Goal: Communication & Community: Answer question/provide support

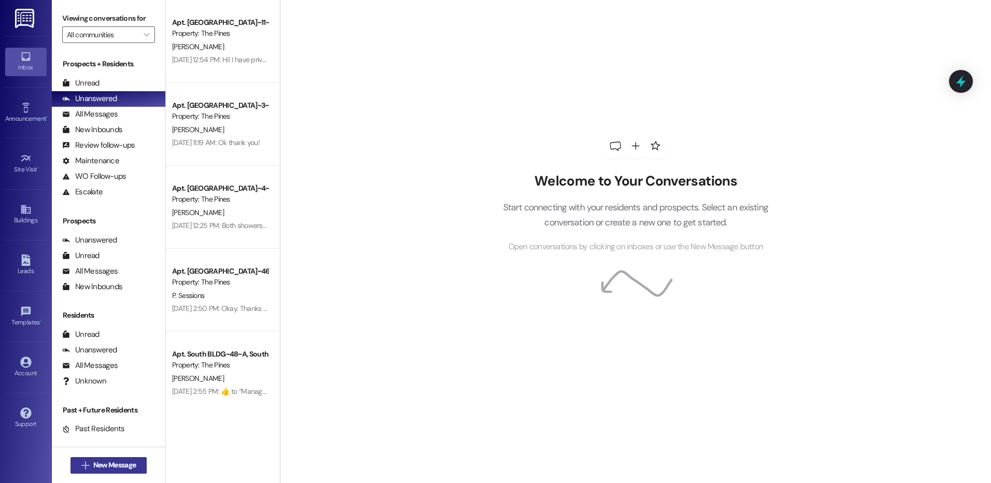
click at [119, 468] on span "New Message" at bounding box center [114, 465] width 42 height 11
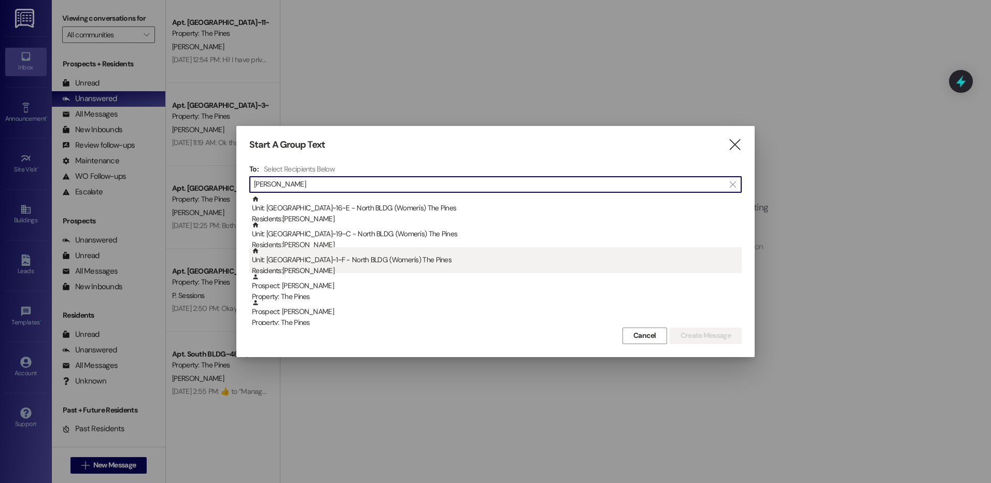
type input "[PERSON_NAME]"
click at [401, 260] on div "Unit: North BLDG~1~F - North BLDG (Women's) The Pines Residents: [PERSON_NAME]" at bounding box center [497, 262] width 490 height 30
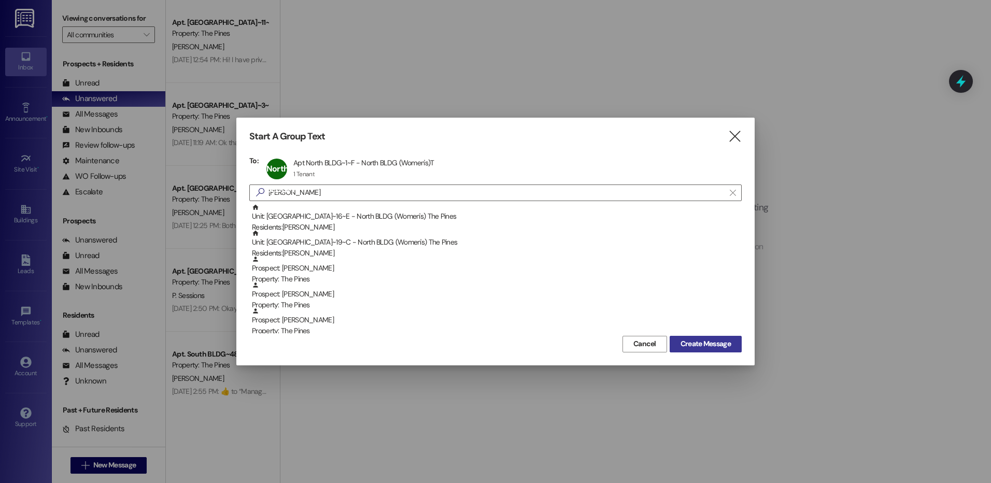
click at [699, 344] on span "Create Message" at bounding box center [705, 343] width 50 height 11
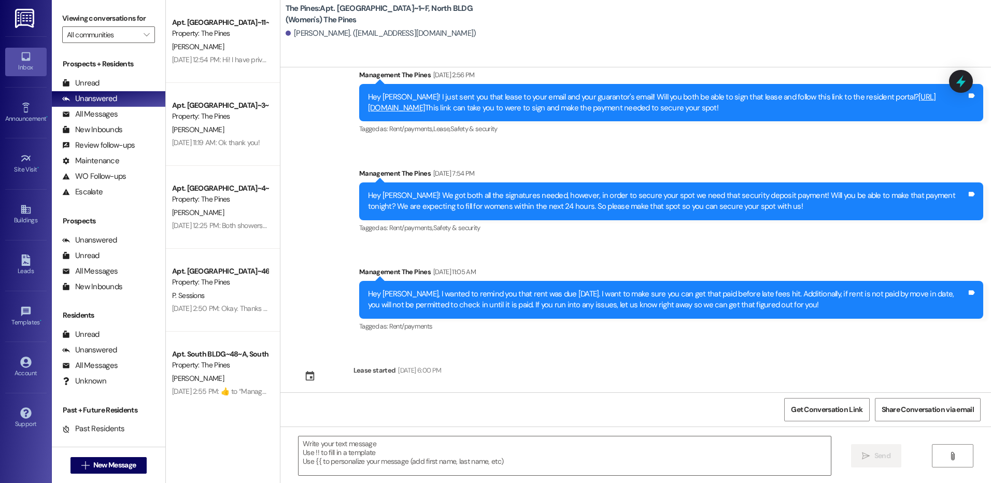
scroll to position [322, 0]
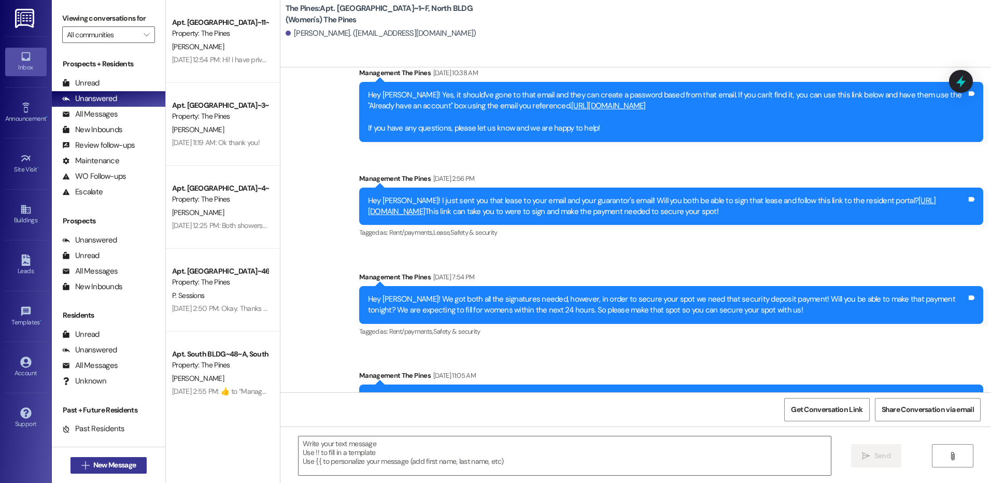
click at [131, 466] on span "New Message" at bounding box center [114, 465] width 42 height 11
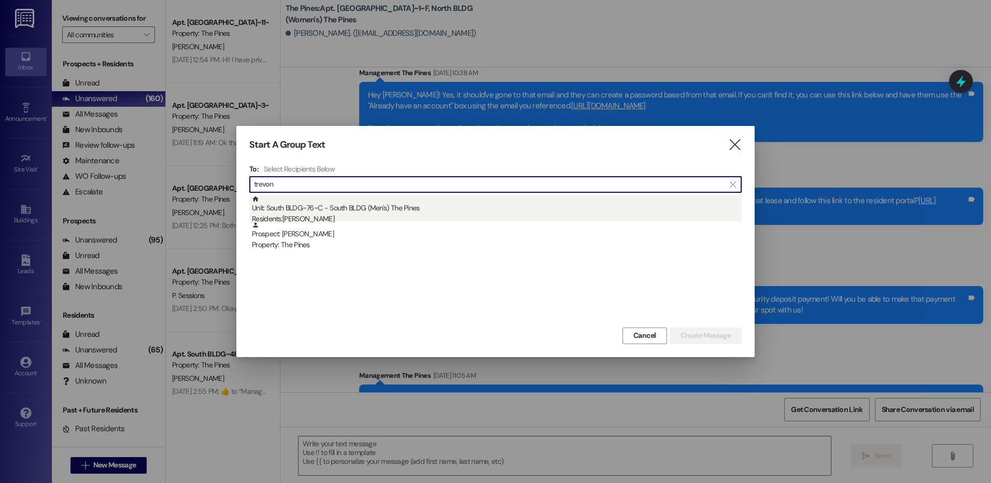
type input "trevon"
click at [402, 207] on div "Unit: [GEOGRAPHIC_DATA]~76~C - South BLDG (Men's) The Pines Residents: [PERSON_…" at bounding box center [497, 210] width 490 height 30
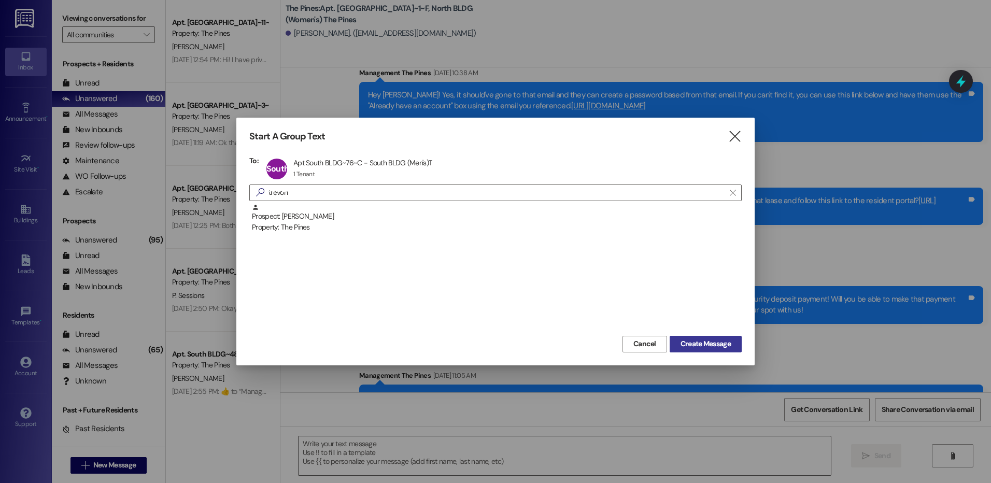
click at [696, 344] on span "Create Message" at bounding box center [705, 343] width 50 height 11
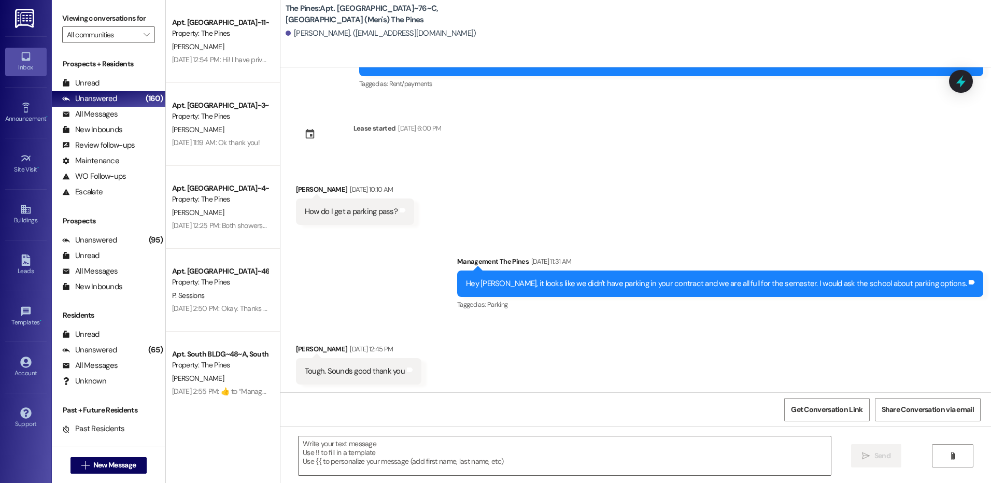
scroll to position [2041, 0]
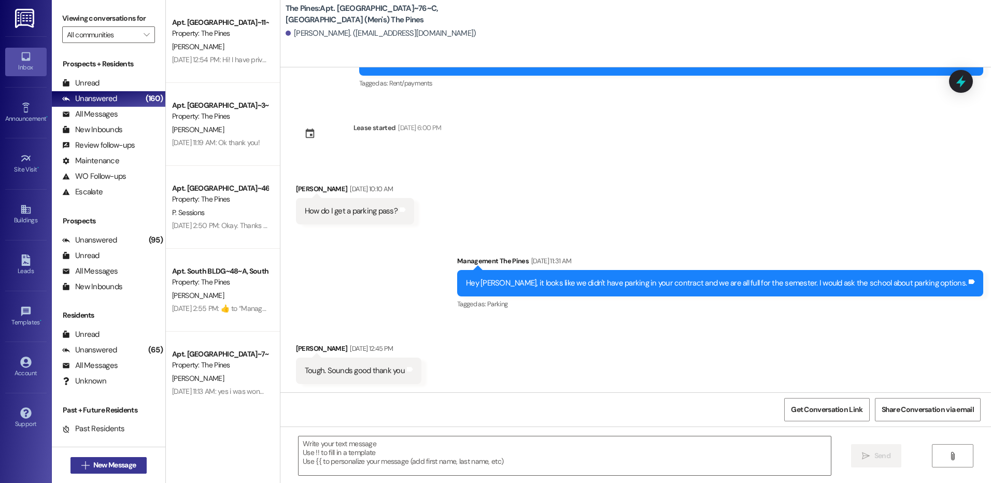
click at [125, 465] on span "New Message" at bounding box center [114, 465] width 42 height 11
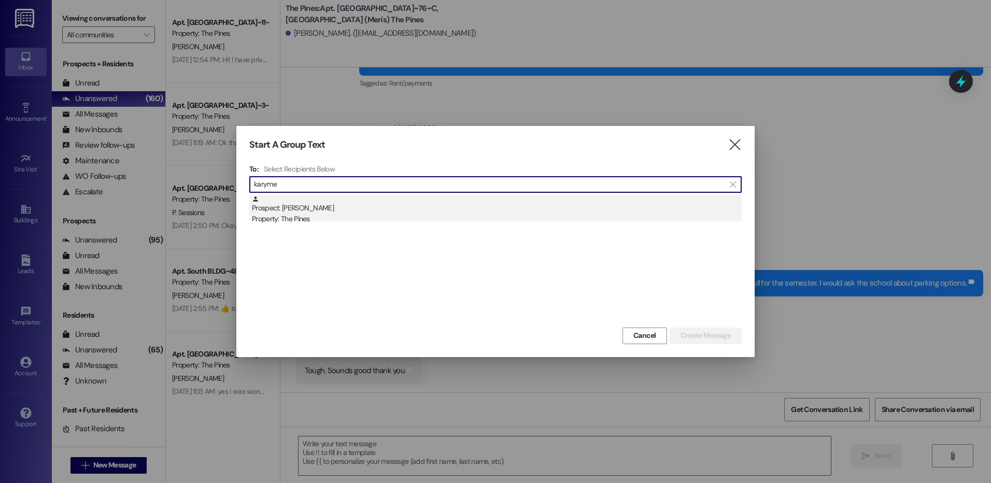
type input "karyme"
click at [325, 213] on div "Prospect: [PERSON_NAME] Property: The Pines" at bounding box center [497, 210] width 490 height 30
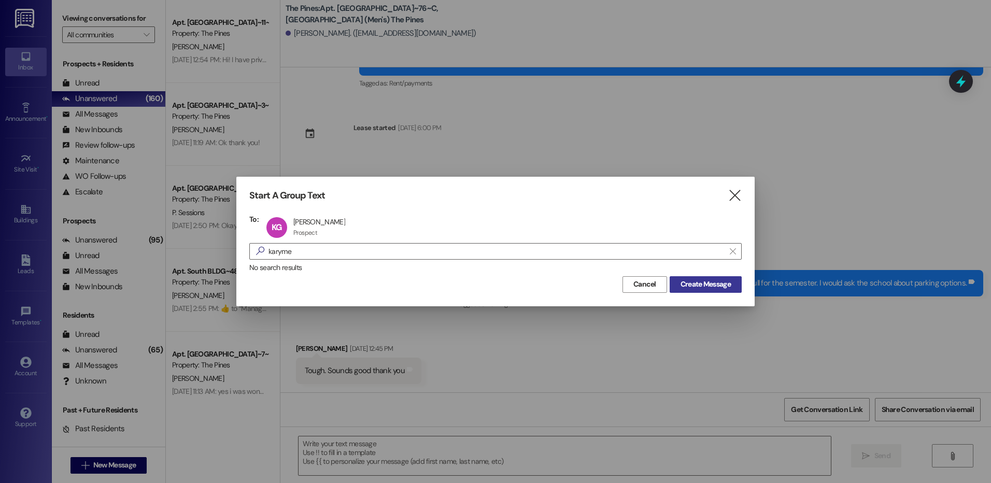
click at [708, 285] on span "Create Message" at bounding box center [705, 284] width 50 height 11
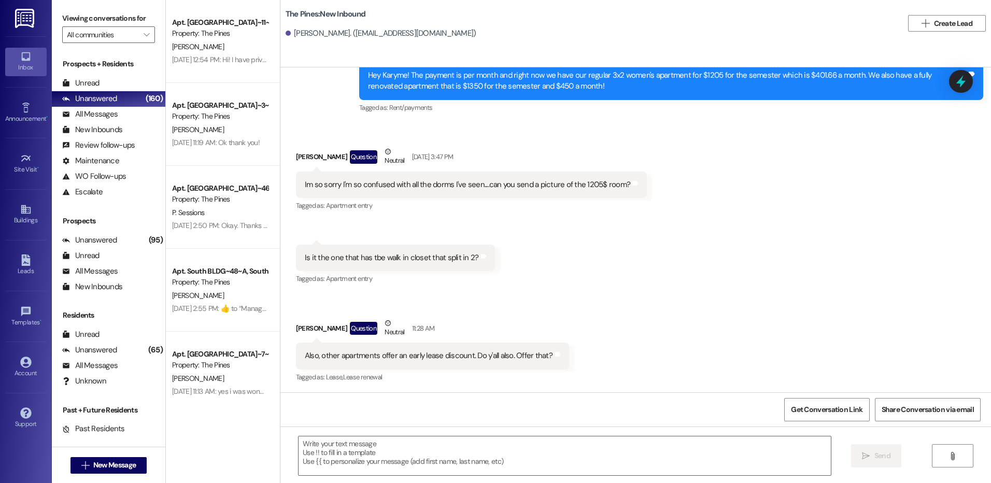
scroll to position [501, 0]
click at [545, 456] on textarea at bounding box center [565, 455] width 532 height 39
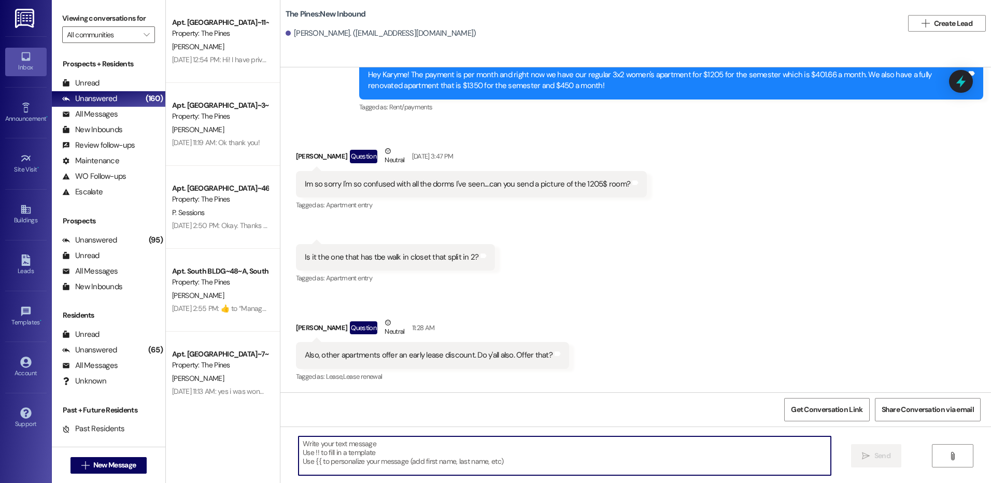
click at [691, 469] on textarea at bounding box center [565, 455] width 532 height 39
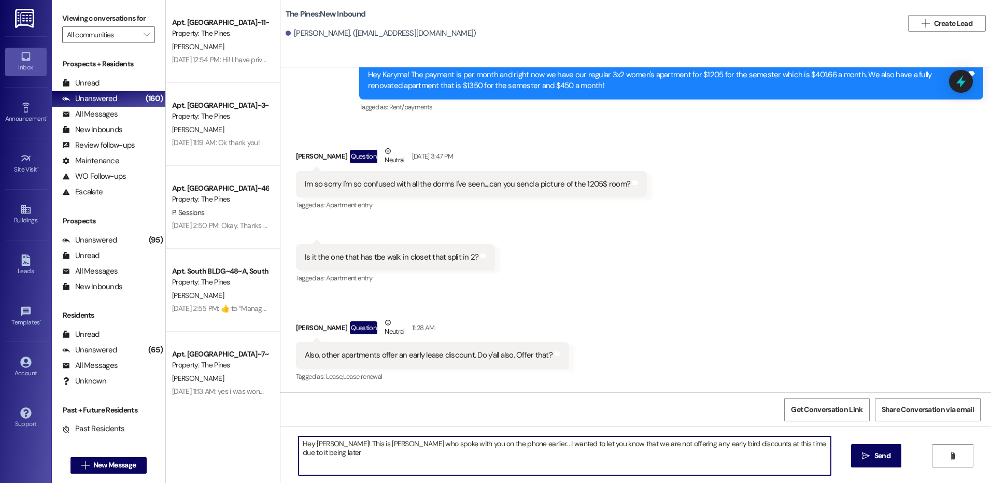
click at [317, 448] on textarea "Hey [PERSON_NAME]! This is [PERSON_NAME] who spoke with you on the phone earlie…" at bounding box center [565, 455] width 532 height 39
click at [498, 447] on textarea "Hey Karyme! This is [PERSON_NAME] who spoke with you on the phone earlier... I …" at bounding box center [565, 455] width 532 height 39
click at [653, 447] on textarea "Hey Karyme! This is [PERSON_NAME] who spoke with you on the phone earlier! I wa…" at bounding box center [565, 455] width 532 height 39
drag, startPoint x: 716, startPoint y: 447, endPoint x: 745, endPoint y: 450, distance: 29.7
click at [745, 450] on textarea "Hey Karyme! This is [PERSON_NAME] who spoke with you on the phone earlier! I wa…" at bounding box center [565, 455] width 532 height 39
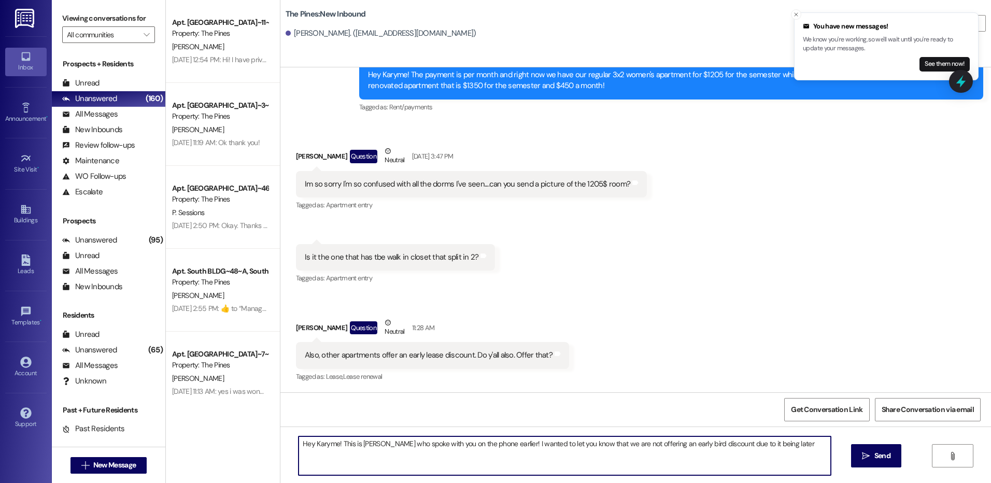
click at [790, 444] on textarea "Hey Karyme! This is [PERSON_NAME] who spoke with you on the phone earlier! I wa…" at bounding box center [565, 455] width 532 height 39
click at [747, 447] on textarea "Hey Karyme! This is [PERSON_NAME] who spoke with you on the phone earlier! I wa…" at bounding box center [565, 455] width 532 height 39
click at [746, 456] on textarea "Hey Karyme! This is [PERSON_NAME] who spoke with you on the phone earlier! I wa…" at bounding box center [565, 455] width 532 height 39
click at [586, 447] on textarea "Hey Karyme! This is [PERSON_NAME] who spoke with you on the phone earlier! I wa…" at bounding box center [565, 455] width 532 height 39
click at [710, 444] on textarea "Hey Karyme! This is [PERSON_NAME] who spoke with you on the phone earlier! I wa…" at bounding box center [565, 455] width 532 height 39
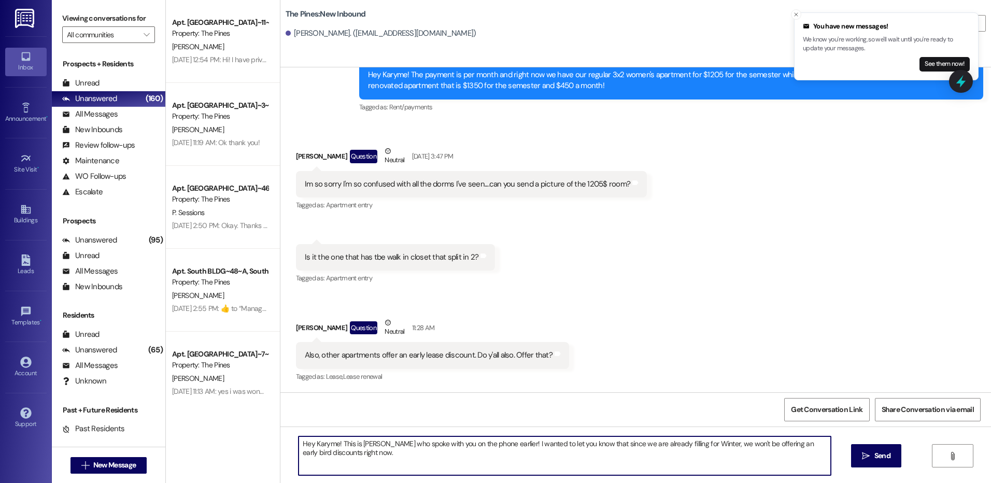
click at [764, 448] on textarea "Hey Karyme! This is [PERSON_NAME] who spoke with you on the phone earlier! I wa…" at bounding box center [565, 455] width 532 height 39
click at [577, 452] on textarea "Hey Karyme! This is [PERSON_NAME] who spoke with you on the phone earlier! I wa…" at bounding box center [565, 455] width 532 height 39
type textarea "Hey Karyme! This is [PERSON_NAME] who spoke with you on the phone earlier! I wa…"
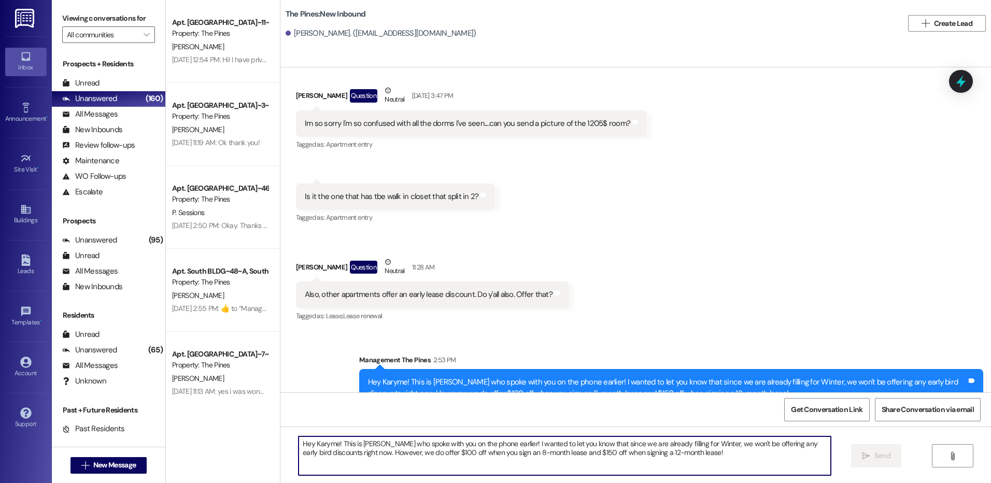
scroll to position [585, 0]
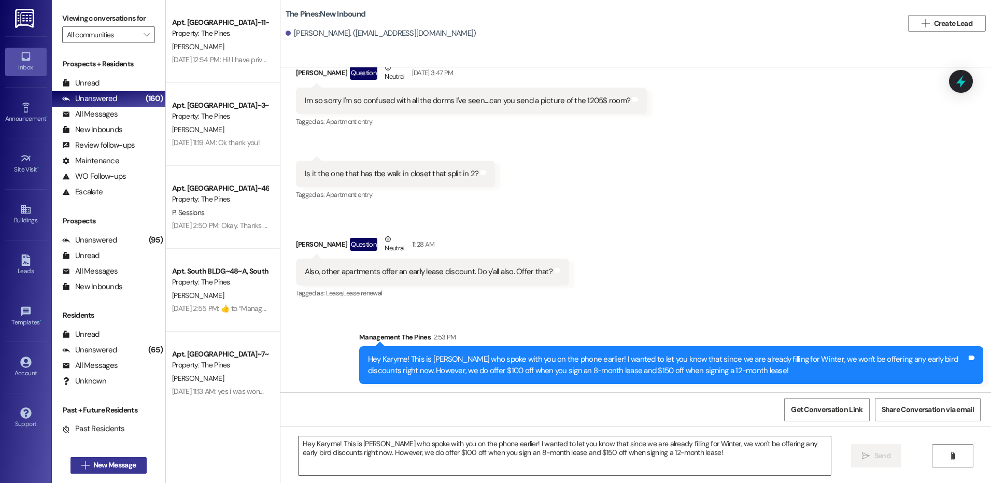
click at [115, 462] on span "New Message" at bounding box center [114, 465] width 42 height 11
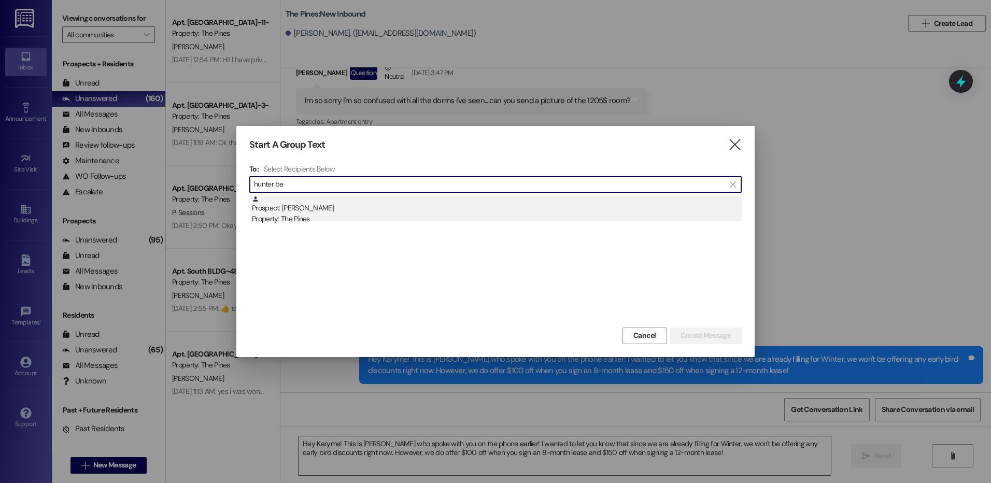
type input "hunter be"
click at [313, 209] on div "Prospect: [PERSON_NAME] Property: The Pines" at bounding box center [497, 210] width 490 height 30
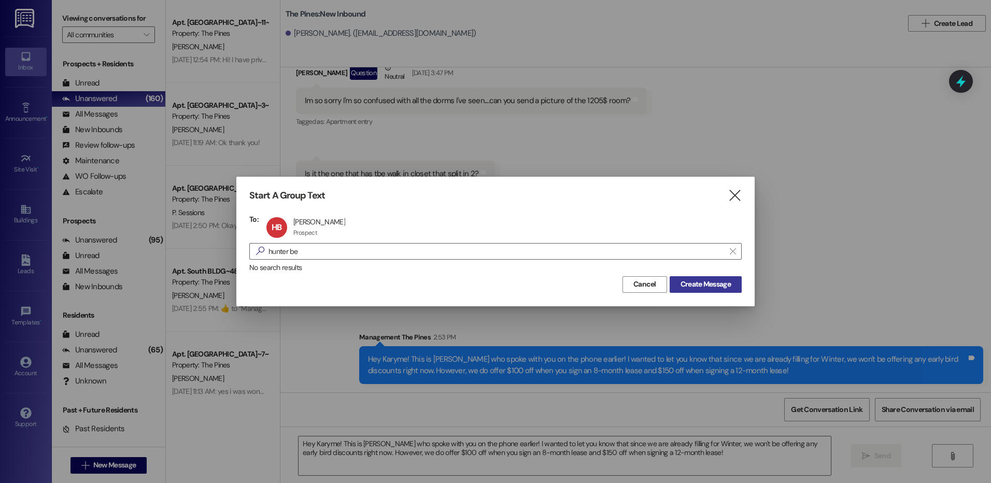
click at [722, 285] on span "Create Message" at bounding box center [705, 284] width 50 height 11
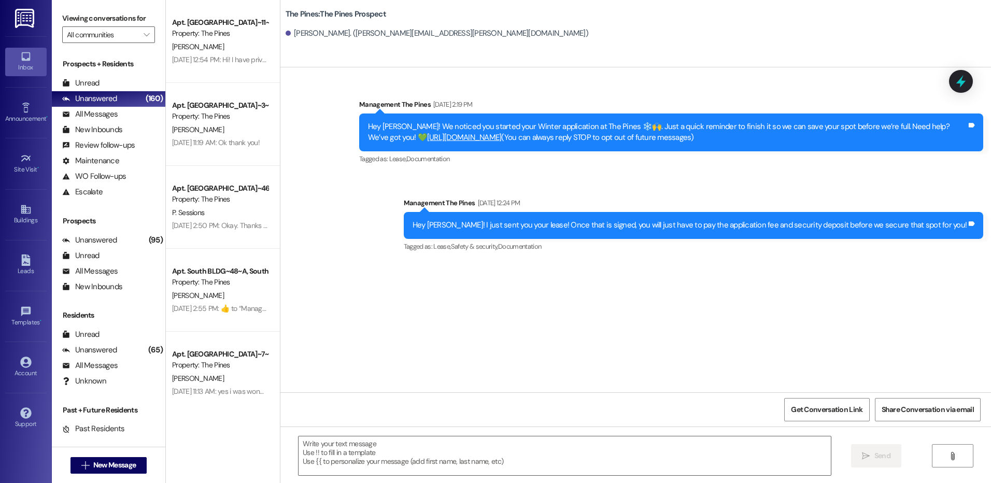
scroll to position [0, 0]
click at [87, 80] on div "Unread" at bounding box center [80, 83] width 37 height 11
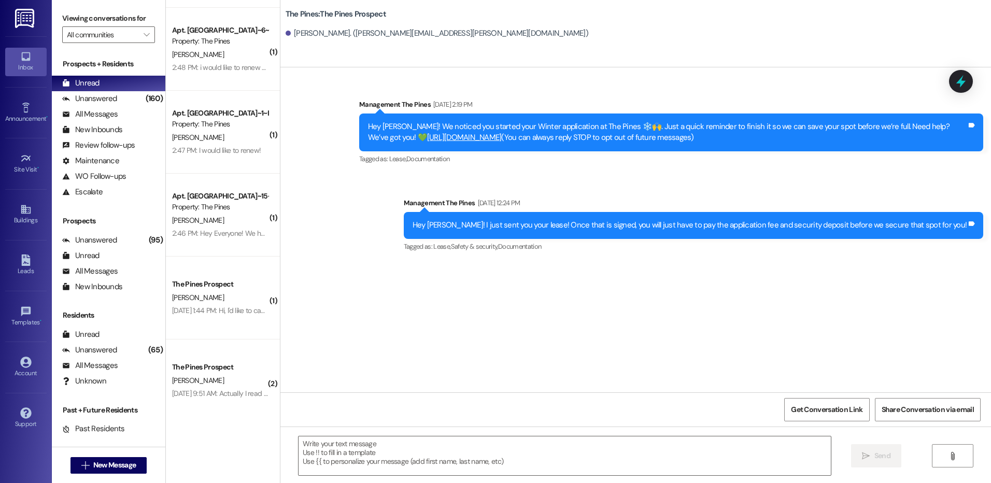
scroll to position [917, 0]
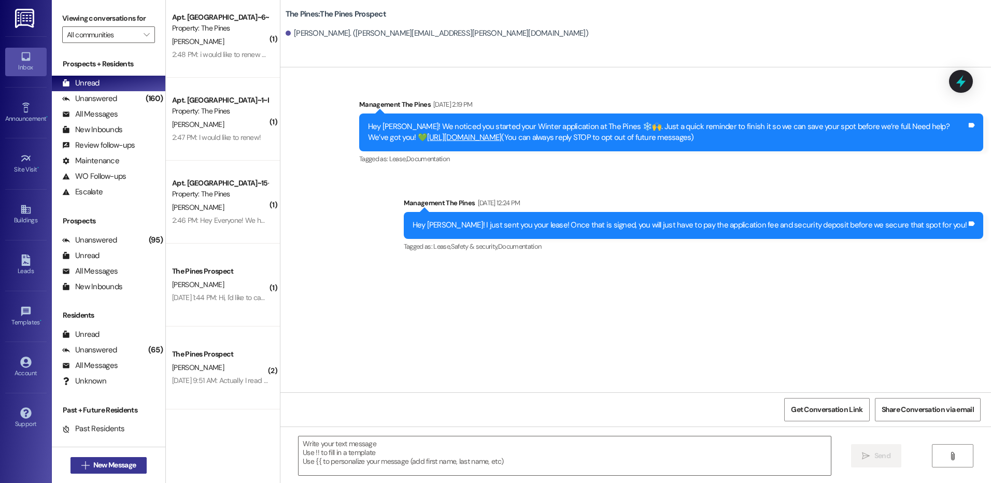
click at [107, 465] on span "New Message" at bounding box center [114, 465] width 42 height 11
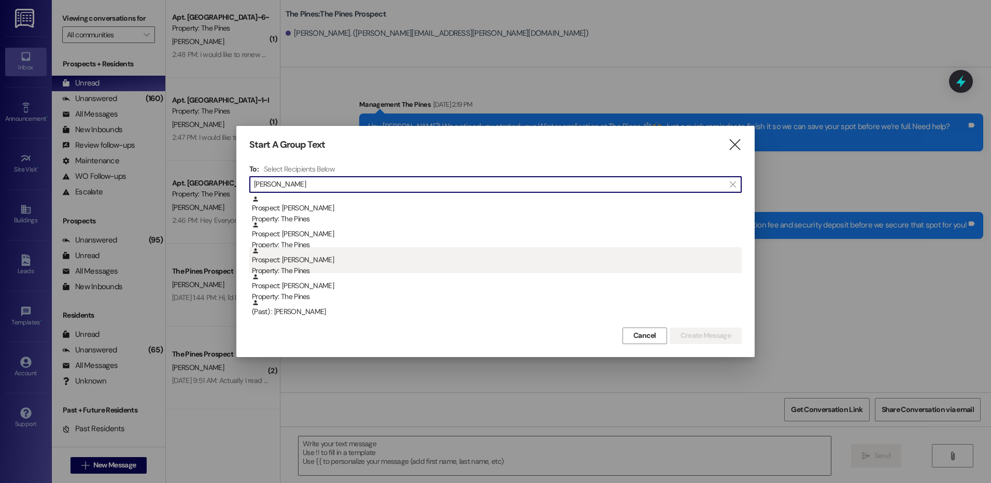
type input "[PERSON_NAME]"
click at [328, 264] on div "Prospect: [PERSON_NAME] Property: The Pines" at bounding box center [497, 262] width 490 height 30
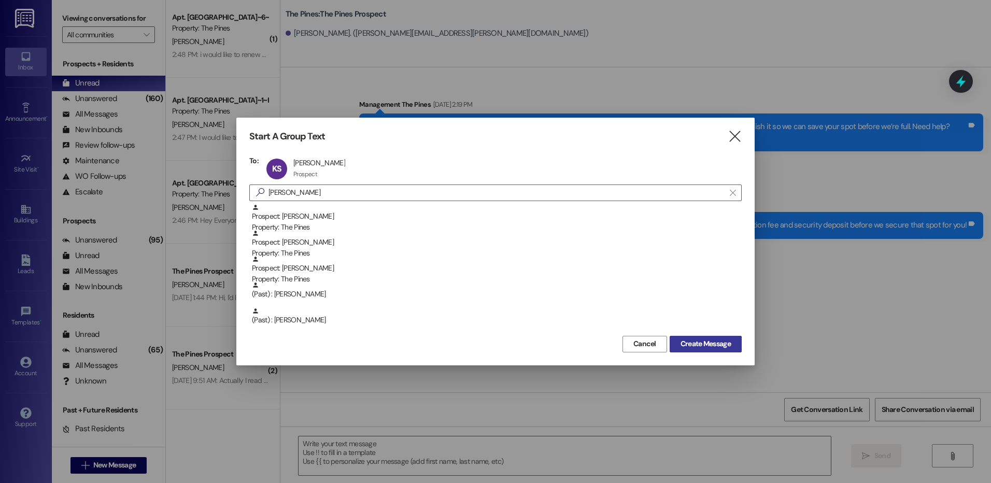
click at [697, 343] on span "Create Message" at bounding box center [705, 343] width 50 height 11
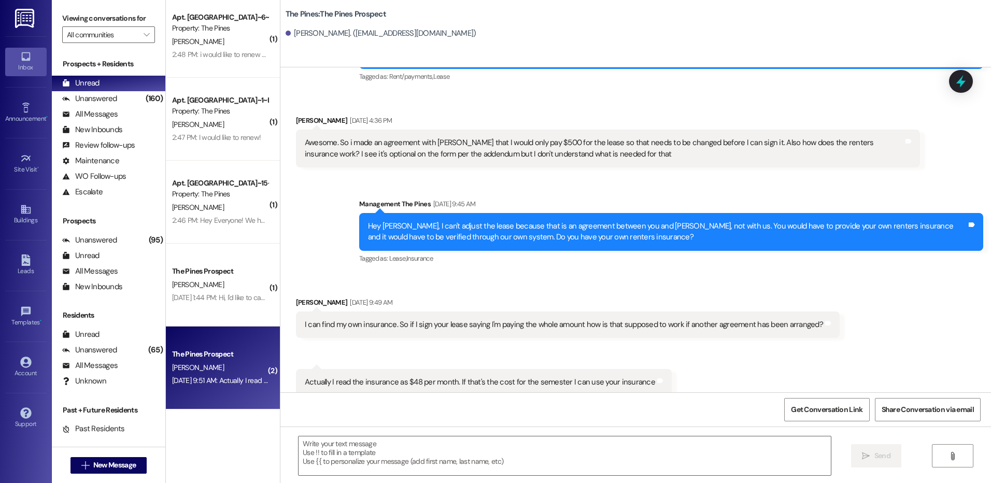
scroll to position [83, 0]
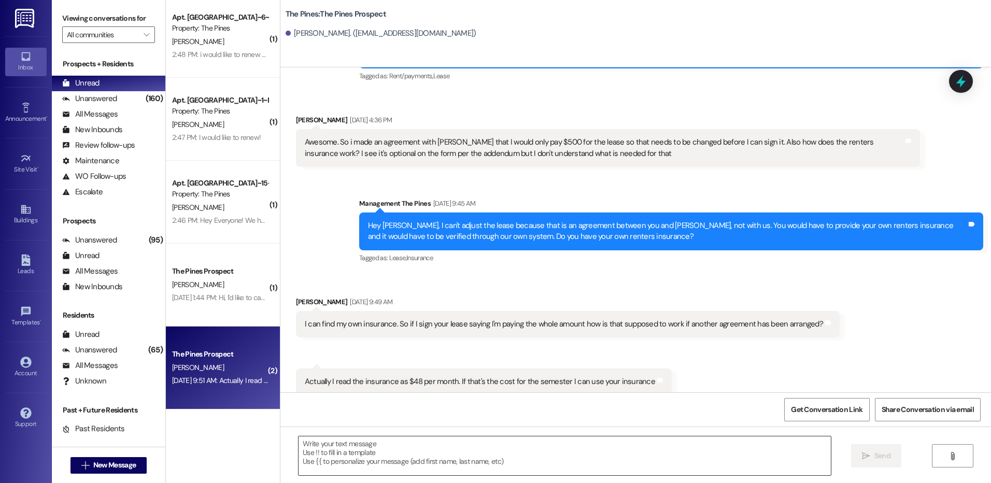
click at [684, 446] on textarea at bounding box center [565, 455] width 532 height 39
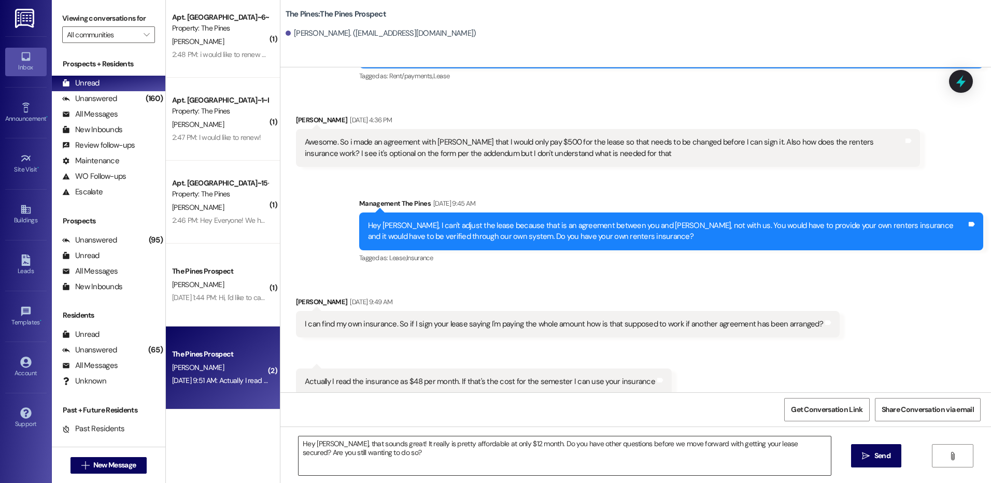
click at [676, 451] on textarea "Hey [PERSON_NAME], that sounds great! It really is pretty affordable at only $1…" at bounding box center [565, 455] width 532 height 39
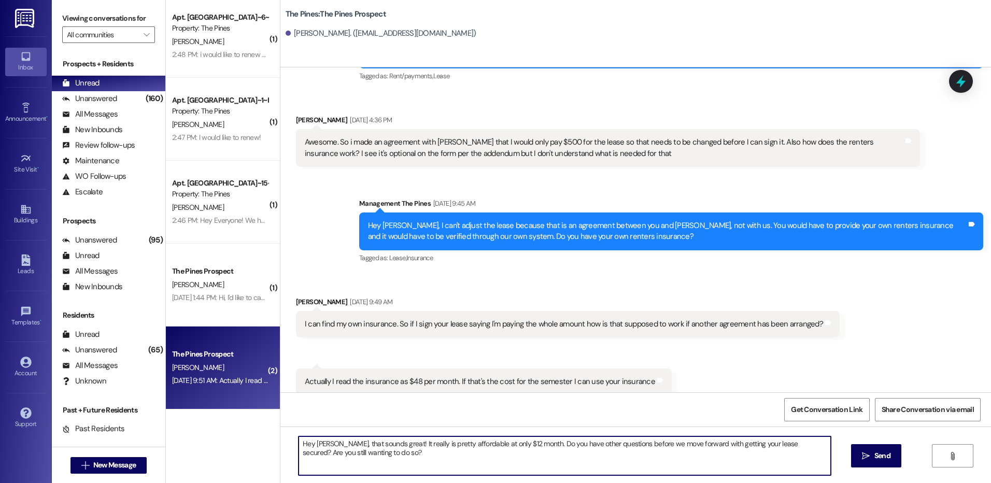
type textarea "Hey [PERSON_NAME], that sounds great! It really is pretty affordable at only $1…"
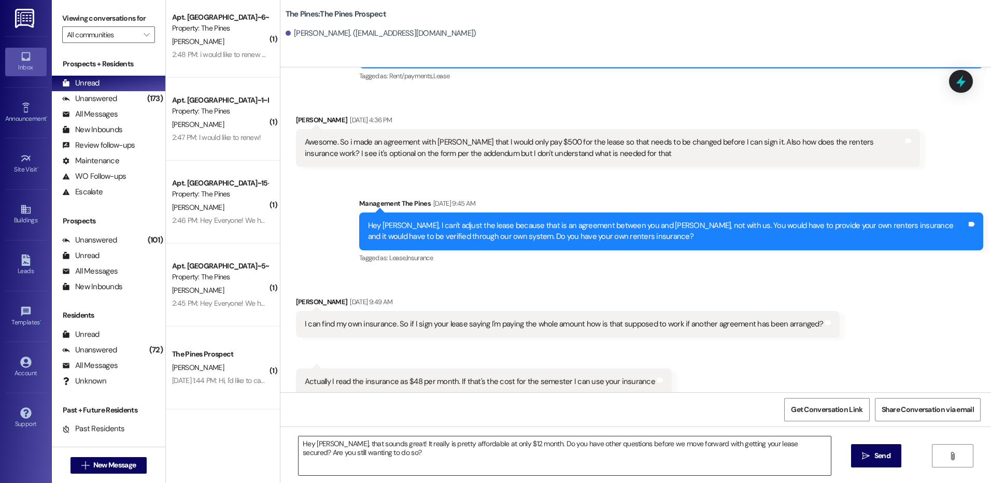
click at [726, 452] on textarea "Hey [PERSON_NAME], that sounds great! It really is pretty affordable at only $1…" at bounding box center [565, 455] width 532 height 39
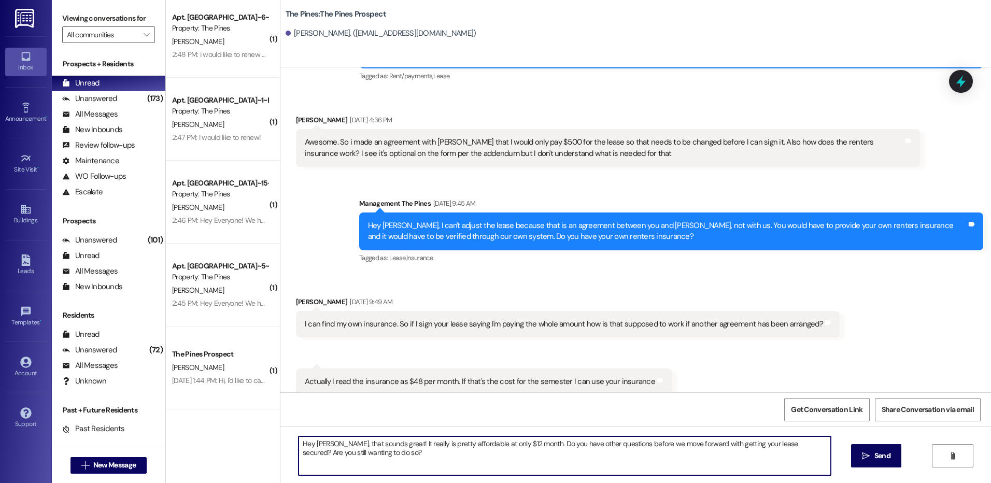
drag, startPoint x: 343, startPoint y: 454, endPoint x: 378, endPoint y: 459, distance: 35.6
click at [378, 459] on textarea "Hey [PERSON_NAME], that sounds great! It really is pretty affordable at only $1…" at bounding box center [565, 455] width 532 height 39
click at [379, 455] on textarea "Hey [PERSON_NAME], that sounds great! It really is pretty affordable at only $1…" at bounding box center [565, 455] width 532 height 39
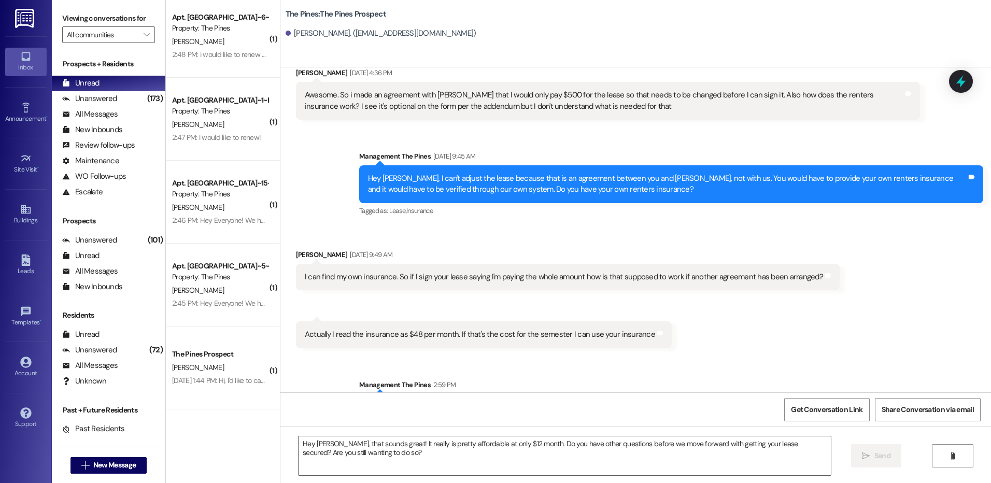
scroll to position [166, 0]
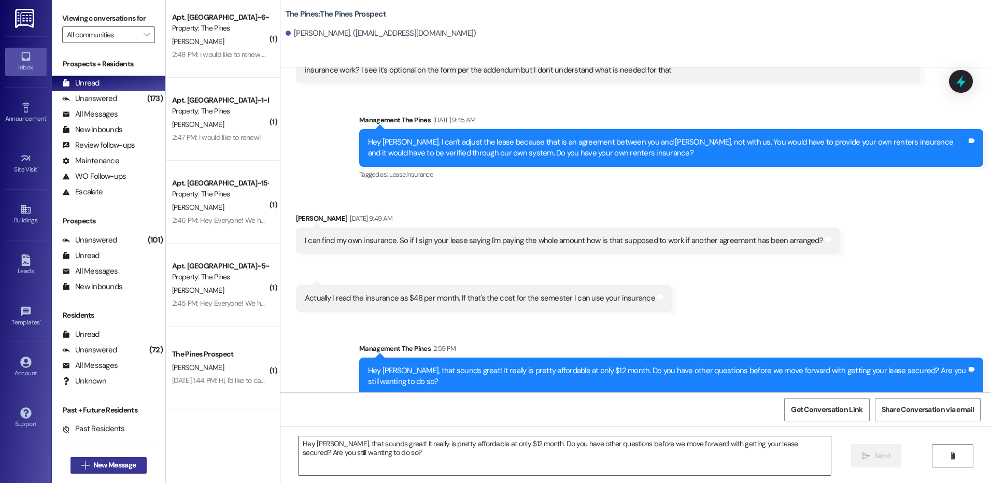
click at [114, 460] on span "New Message" at bounding box center [114, 465] width 42 height 11
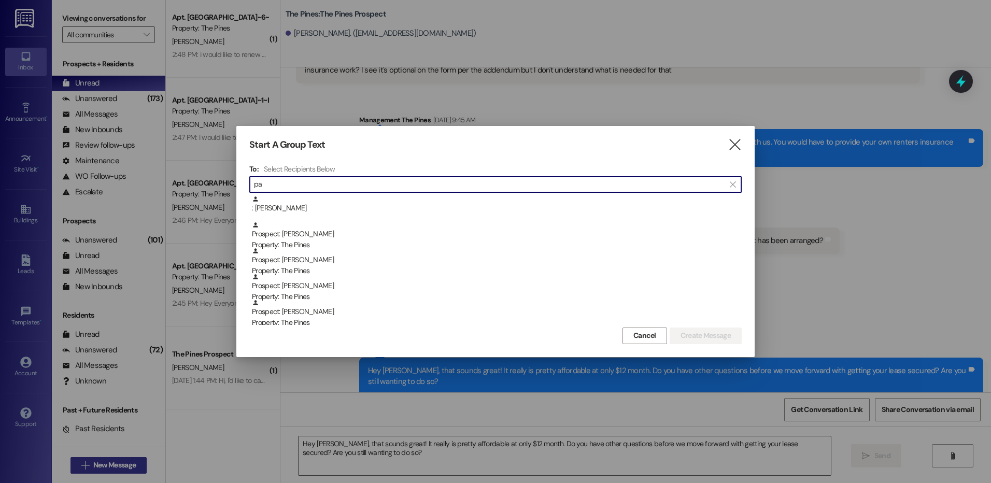
type input "p"
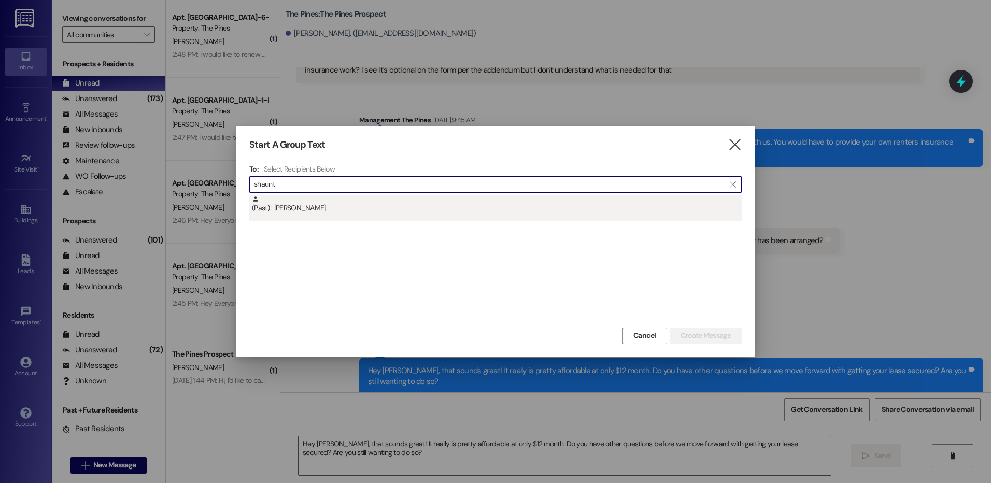
type input "shaunt"
click at [325, 207] on div "(Past) : [PERSON_NAME]" at bounding box center [497, 204] width 490 height 18
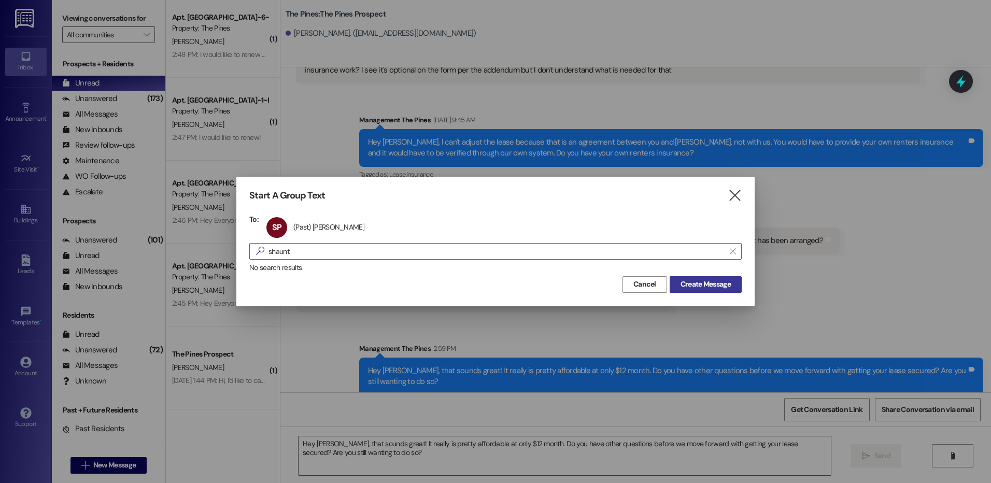
click at [696, 282] on span "Create Message" at bounding box center [705, 284] width 50 height 11
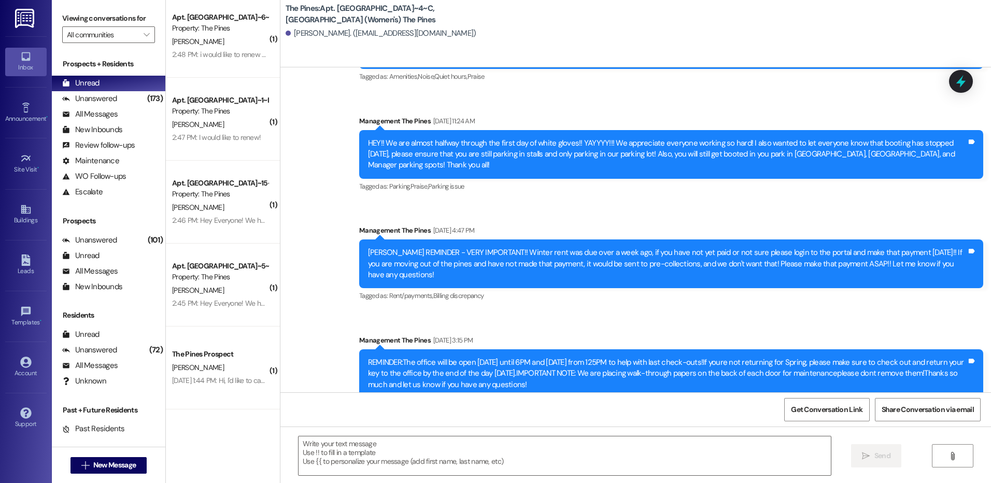
scroll to position [7829, 0]
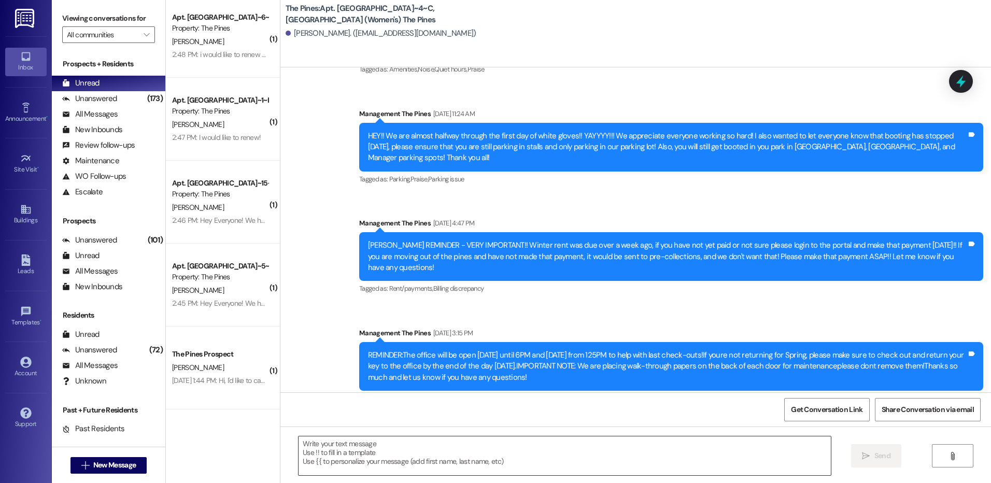
click at [627, 453] on textarea at bounding box center [565, 455] width 532 height 39
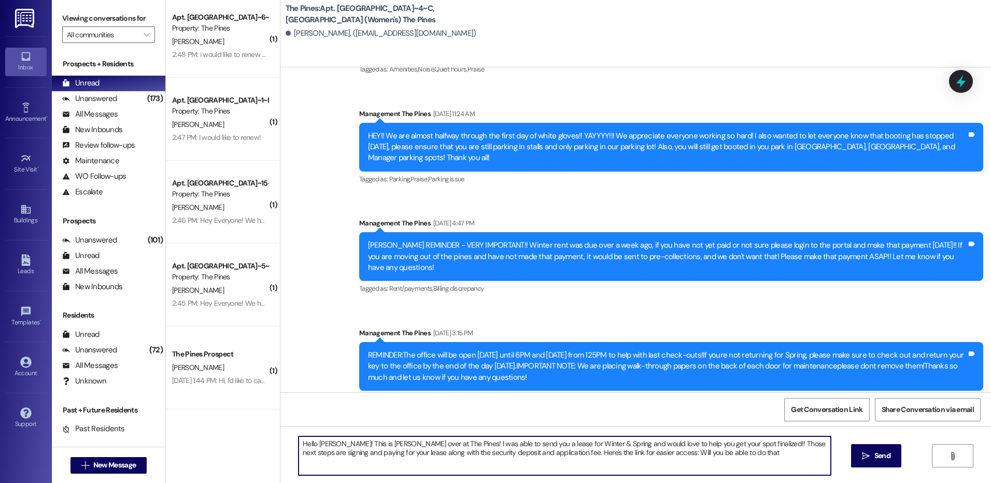
click at [719, 454] on textarea "Hello [PERSON_NAME]! This is [PERSON_NAME] over at The Pines! I was able to sen…" at bounding box center [565, 455] width 532 height 39
click at [623, 456] on textarea "Hello [PERSON_NAME]! This is [PERSON_NAME] over at The Pines! I was able to sen…" at bounding box center [565, 455] width 532 height 39
paste textarea "[URL][DOMAIN_NAME]"
type textarea "Hello [PERSON_NAME]! This is [PERSON_NAME] over at The Pines! I was able to sen…"
drag, startPoint x: 292, startPoint y: 445, endPoint x: 446, endPoint y: 471, distance: 156.6
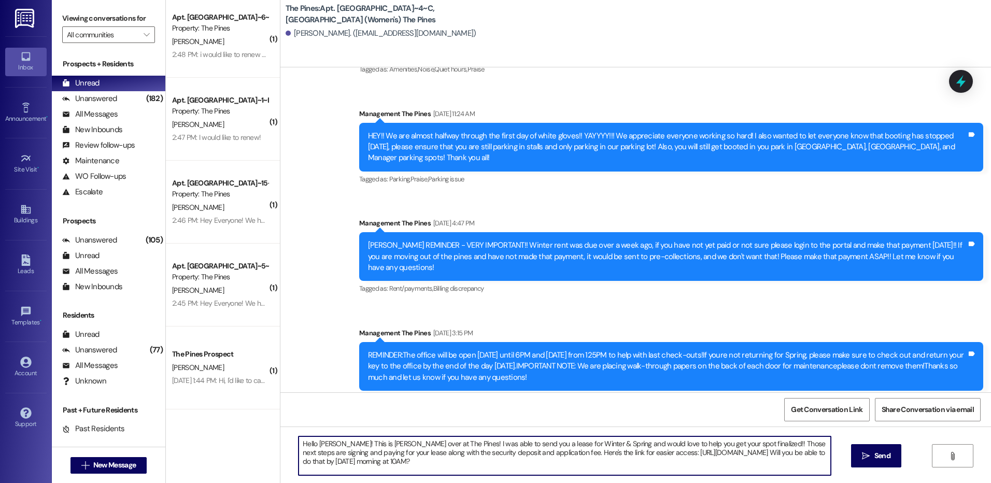
click at [446, 471] on textarea "Hello [PERSON_NAME]! This is [PERSON_NAME] over at The Pines! I was able to sen…" at bounding box center [565, 455] width 532 height 39
click at [442, 466] on textarea "Hello [PERSON_NAME]! This is [PERSON_NAME] over at The Pines! I was able to sen…" at bounding box center [565, 455] width 532 height 39
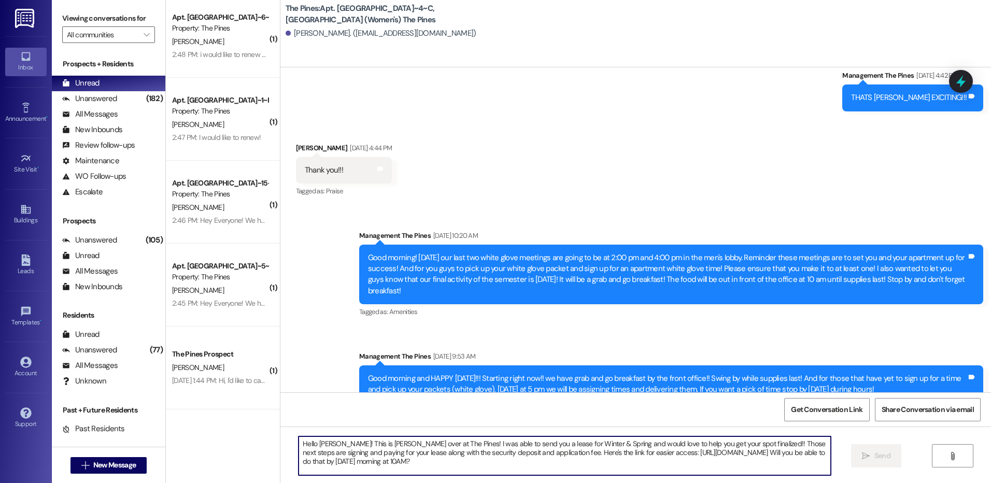
scroll to position [6356, 0]
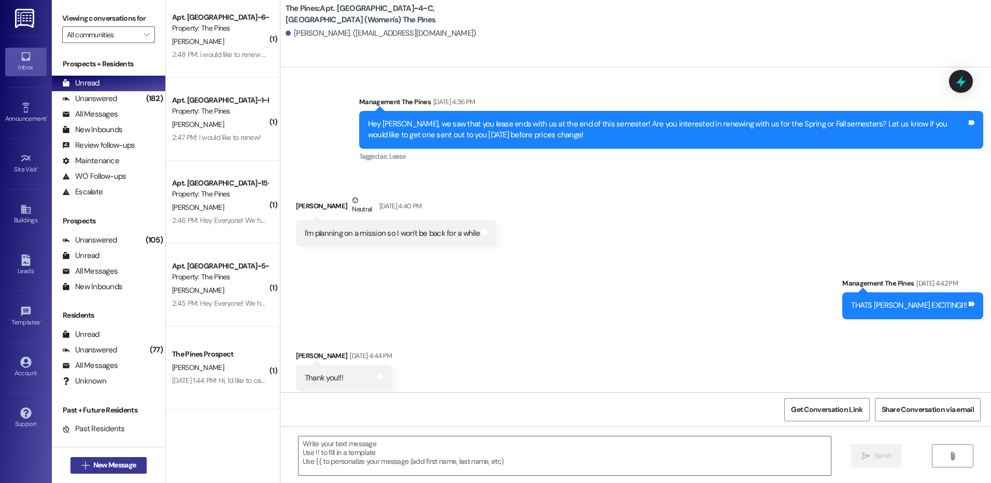
click at [115, 467] on span "New Message" at bounding box center [114, 465] width 42 height 11
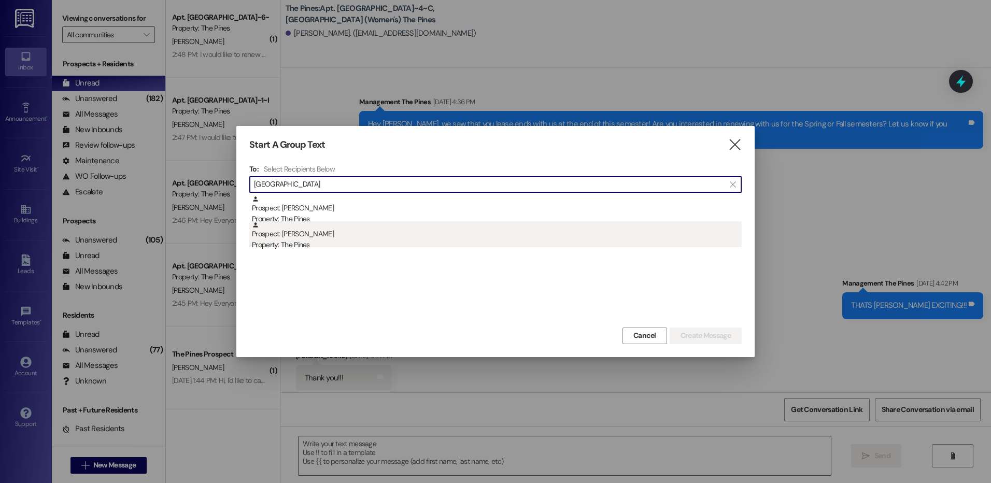
type input "[GEOGRAPHIC_DATA]"
click at [351, 242] on div "Property: The Pines" at bounding box center [497, 244] width 490 height 11
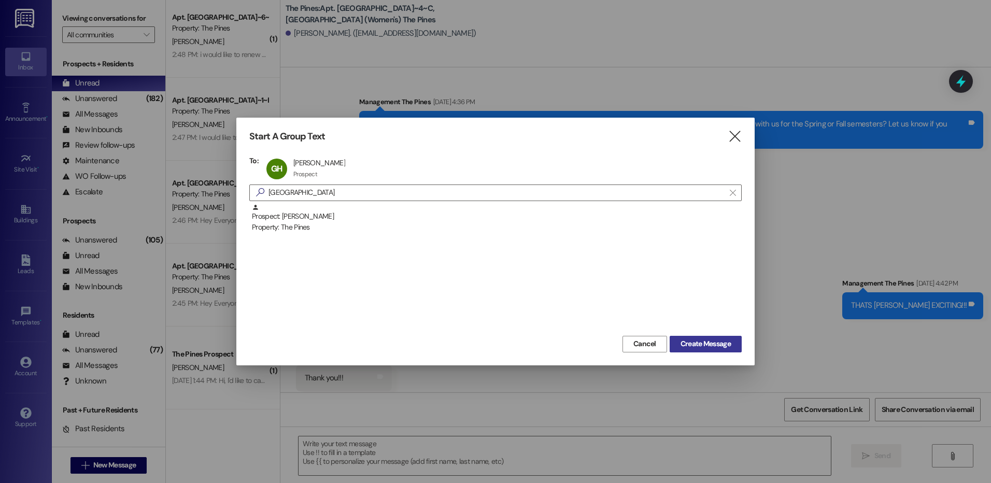
click at [708, 346] on span "Create Message" at bounding box center [705, 343] width 50 height 11
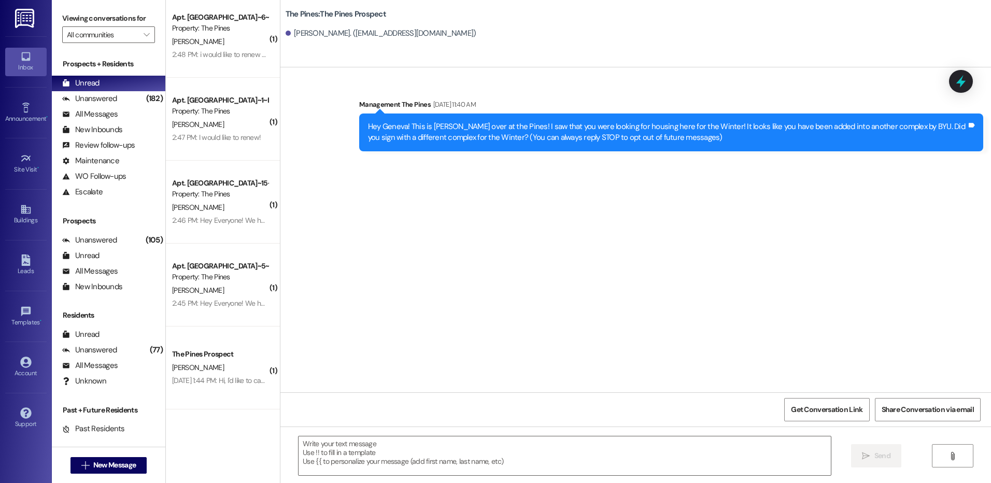
scroll to position [0, 0]
click at [901, 213] on div "Sent via SMS Management The Pines [DATE] 11:40 AM Hey Geneva! This is [PERSON_N…" at bounding box center [635, 229] width 711 height 325
click at [623, 453] on textarea at bounding box center [565, 455] width 532 height 39
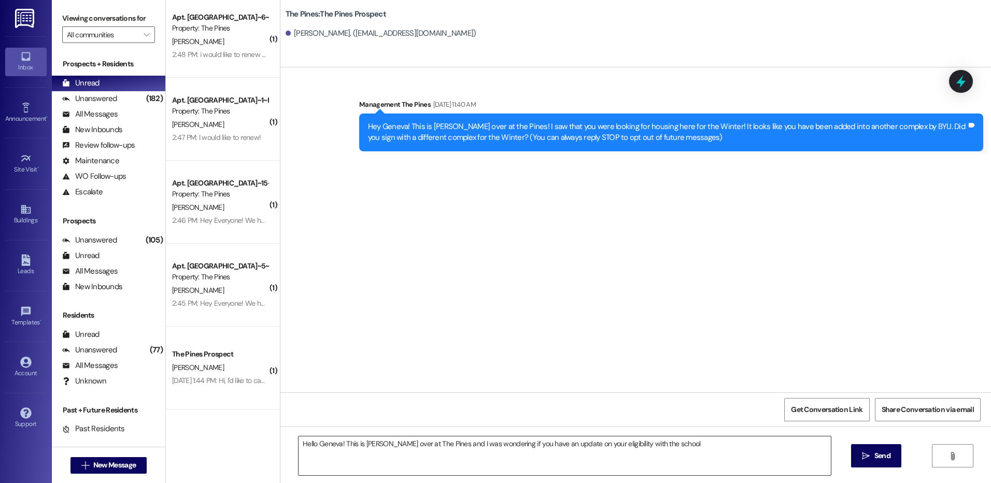
click at [687, 445] on textarea "Hello Geneva! This is [PERSON_NAME] over at The Pines and I was wondering if yo…" at bounding box center [565, 455] width 532 height 39
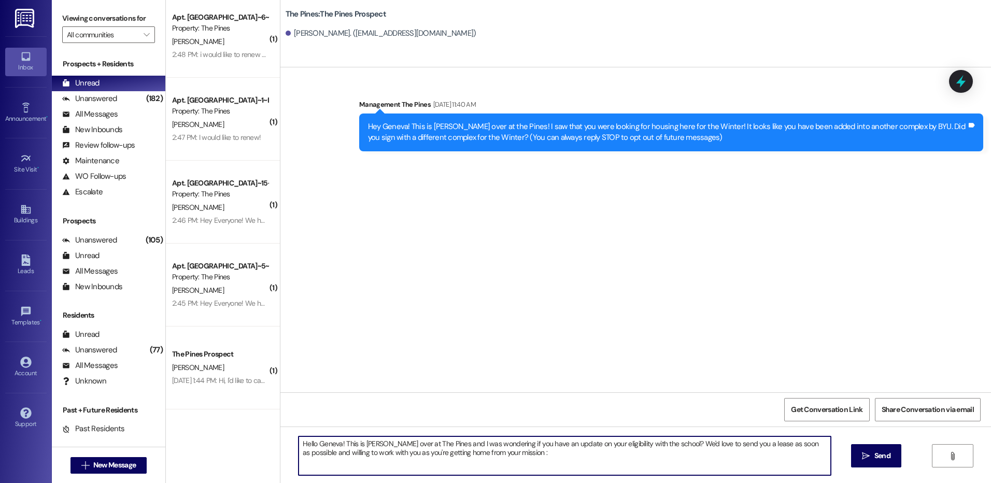
type textarea "Hello Geneva! This is [PERSON_NAME] over at The Pines and I was wondering if yo…"
drag, startPoint x: 291, startPoint y: 443, endPoint x: 553, endPoint y: 473, distance: 264.0
click at [553, 473] on textarea "Hello Geneva! This is [PERSON_NAME] over at The Pines and I was wondering if yo…" at bounding box center [565, 455] width 532 height 39
click at [543, 458] on textarea "Hello Geneva! This is [PERSON_NAME] over at The Pines and I was wondering if yo…" at bounding box center [565, 455] width 532 height 39
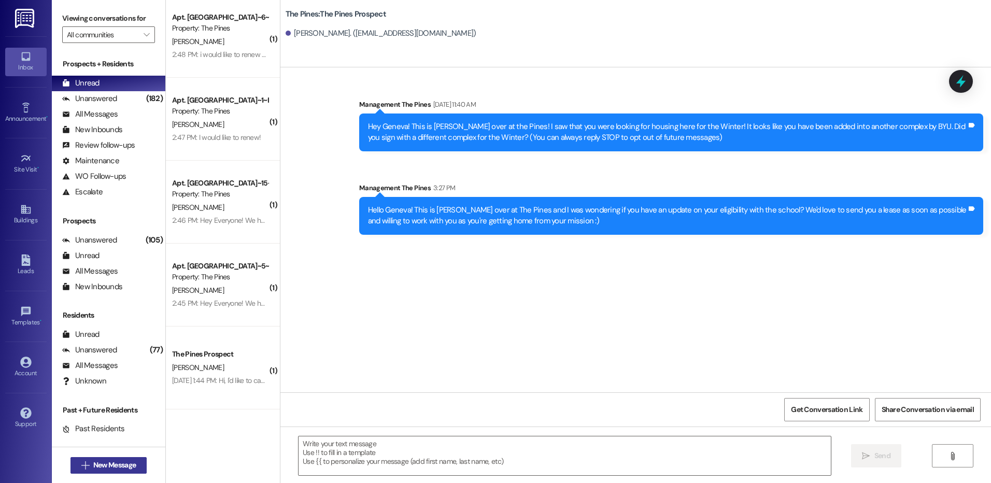
click at [127, 465] on span "New Message" at bounding box center [114, 465] width 42 height 11
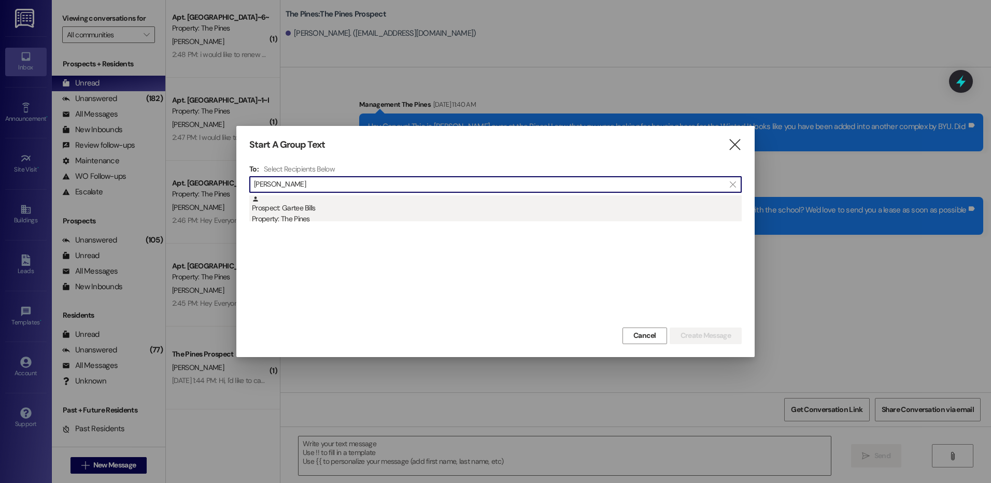
type input "[PERSON_NAME]"
click at [359, 212] on div "Prospect: Gartee Bills Property: The Pines" at bounding box center [497, 210] width 490 height 30
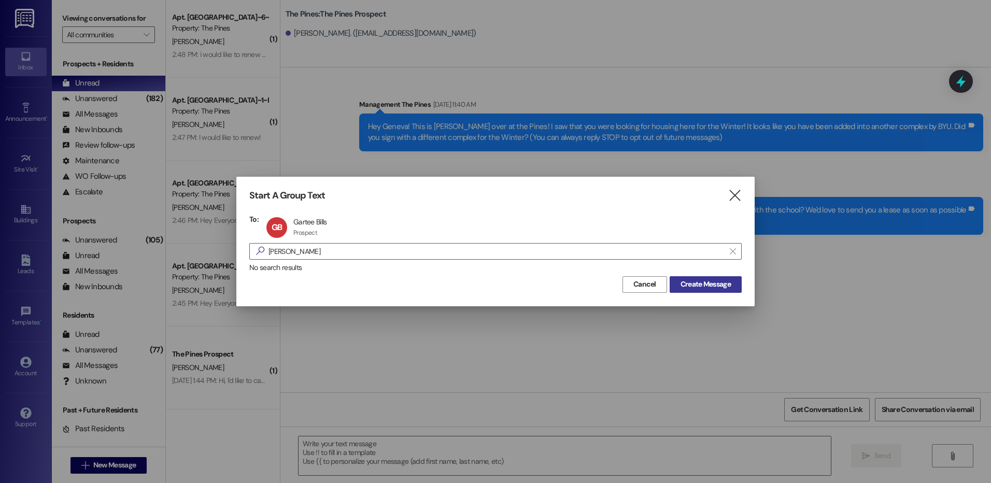
click at [724, 285] on span "Create Message" at bounding box center [705, 284] width 50 height 11
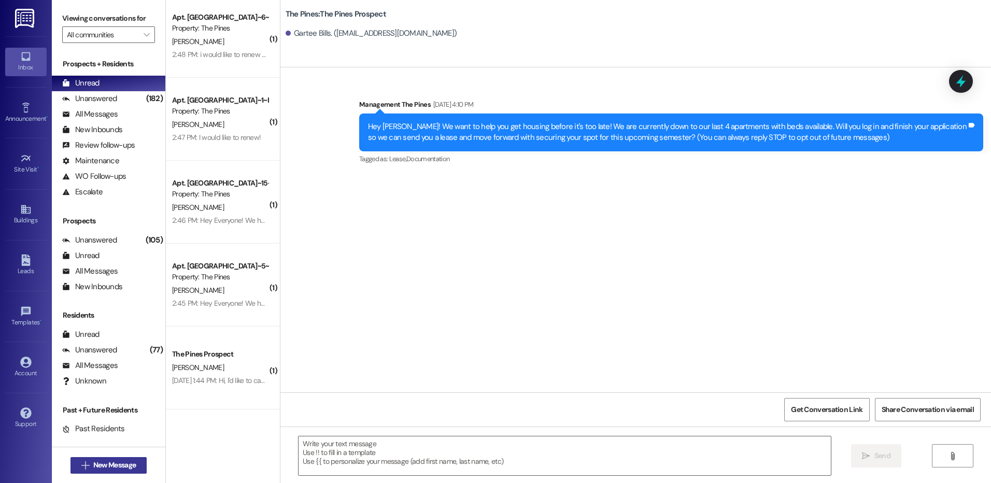
click at [113, 467] on span "New Message" at bounding box center [114, 465] width 42 height 11
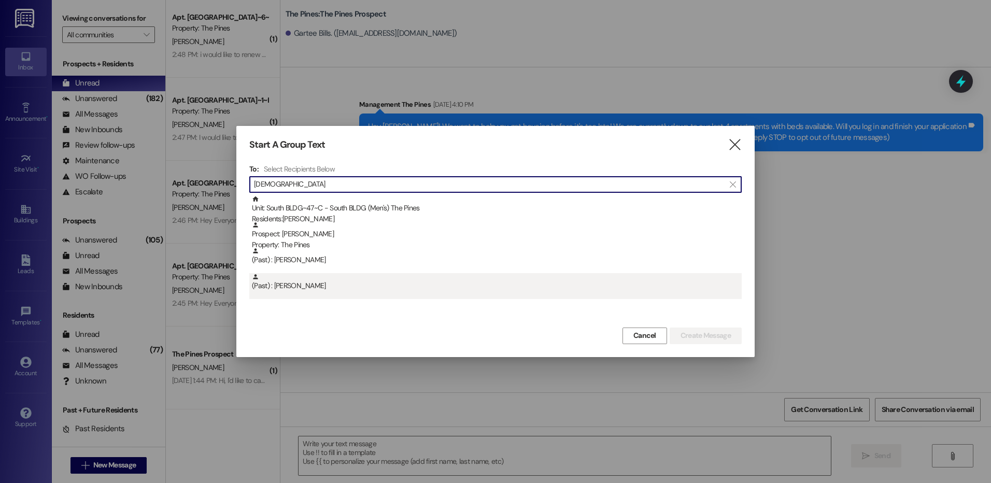
type input "[DEMOGRAPHIC_DATA]"
click at [364, 291] on div "(Past) : [PERSON_NAME]" at bounding box center [497, 282] width 490 height 18
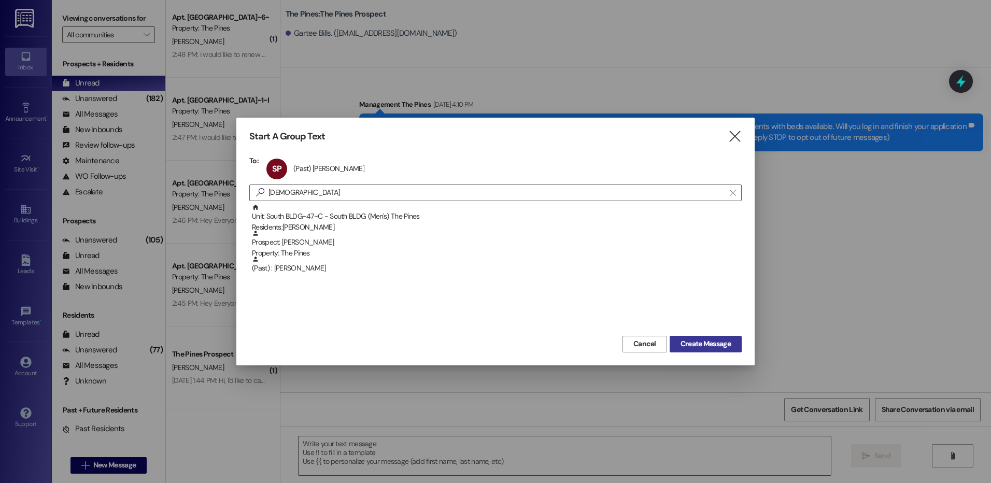
click at [692, 342] on span "Create Message" at bounding box center [705, 343] width 50 height 11
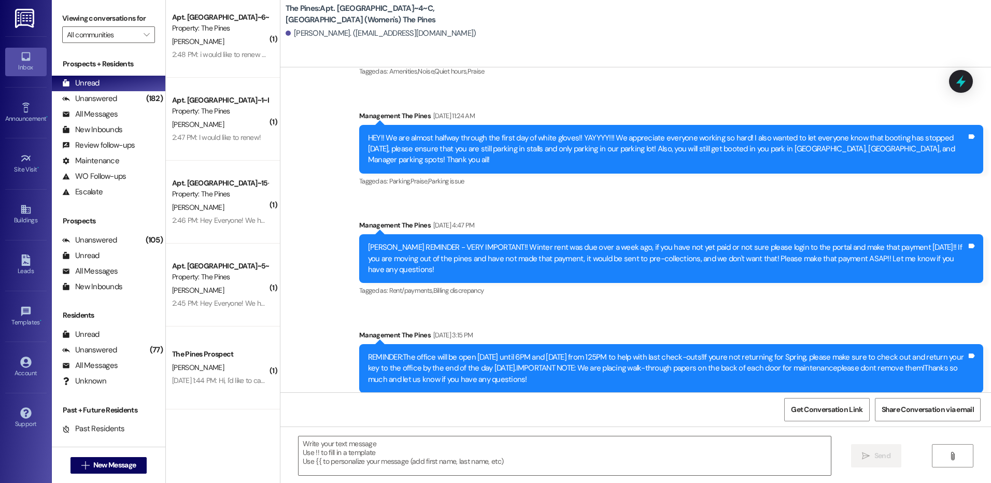
scroll to position [7938, 0]
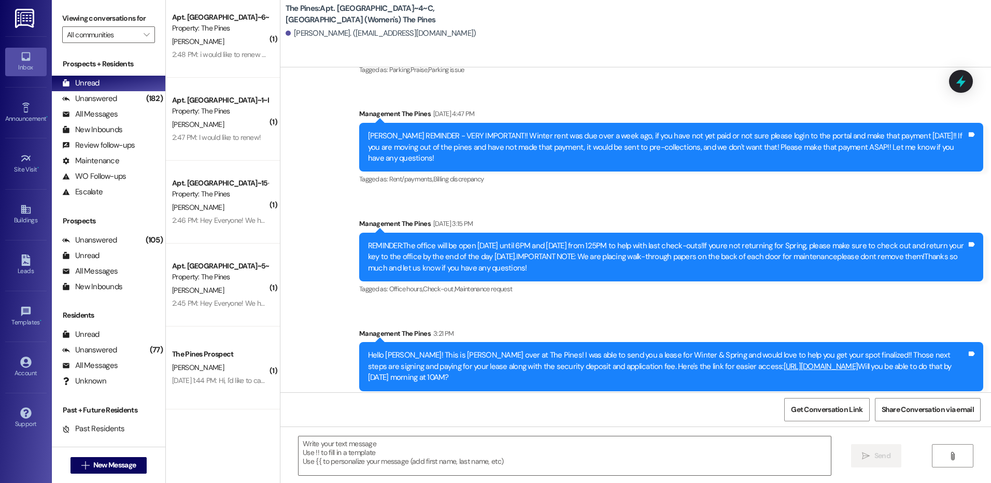
drag, startPoint x: 355, startPoint y: 333, endPoint x: 434, endPoint y: 356, distance: 82.0
click at [434, 356] on div "Hello [PERSON_NAME]! This is [PERSON_NAME] over at The Pines! I was able to sen…" at bounding box center [671, 366] width 624 height 49
copy div "Hello [PERSON_NAME]! This is [PERSON_NAME] over at The Pines! I was able to sen…"
click at [125, 466] on span "New Message" at bounding box center [114, 465] width 42 height 11
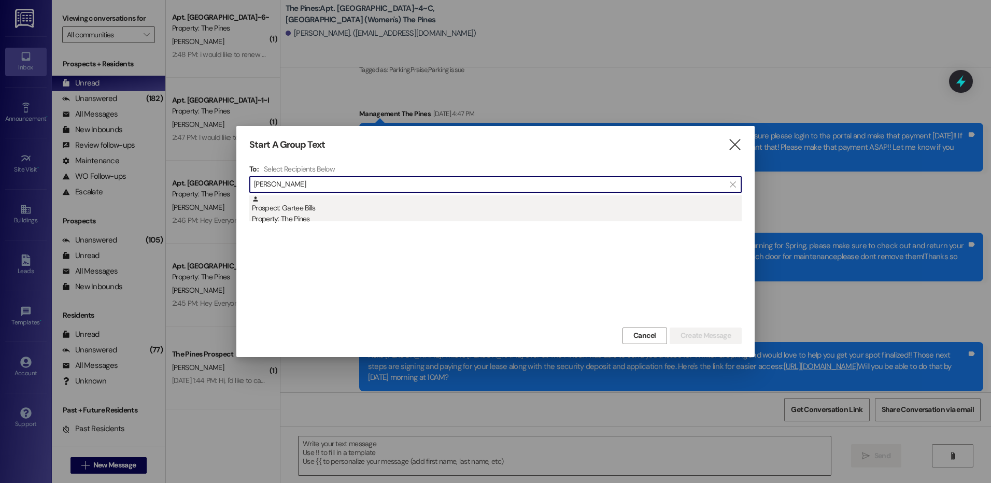
type input "[PERSON_NAME]"
click at [378, 208] on div "Prospect: Gartee Bills Property: The Pines" at bounding box center [497, 210] width 490 height 30
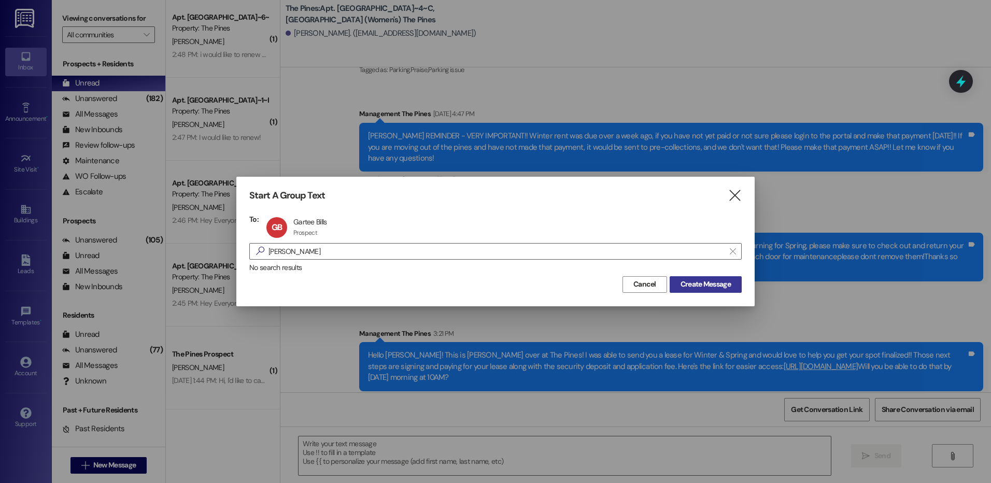
click at [704, 282] on span "Create Message" at bounding box center [705, 284] width 50 height 11
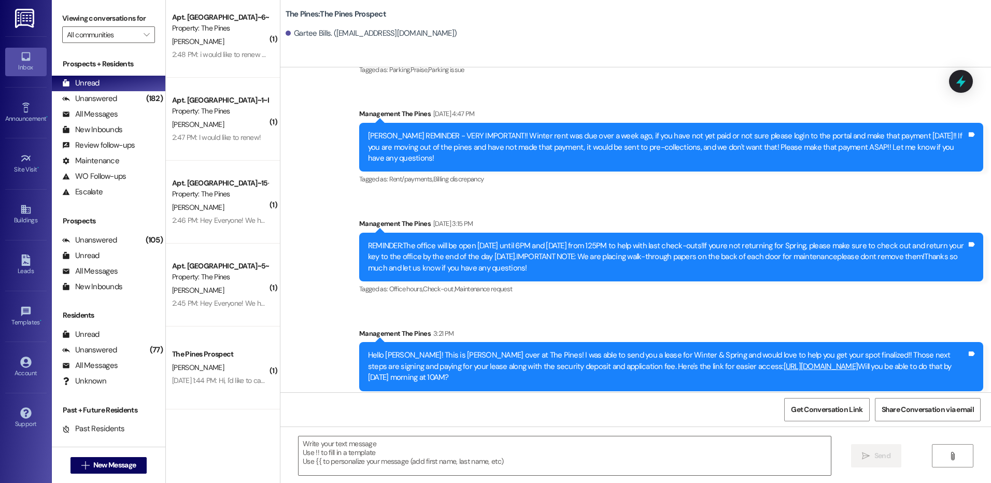
scroll to position [0, 0]
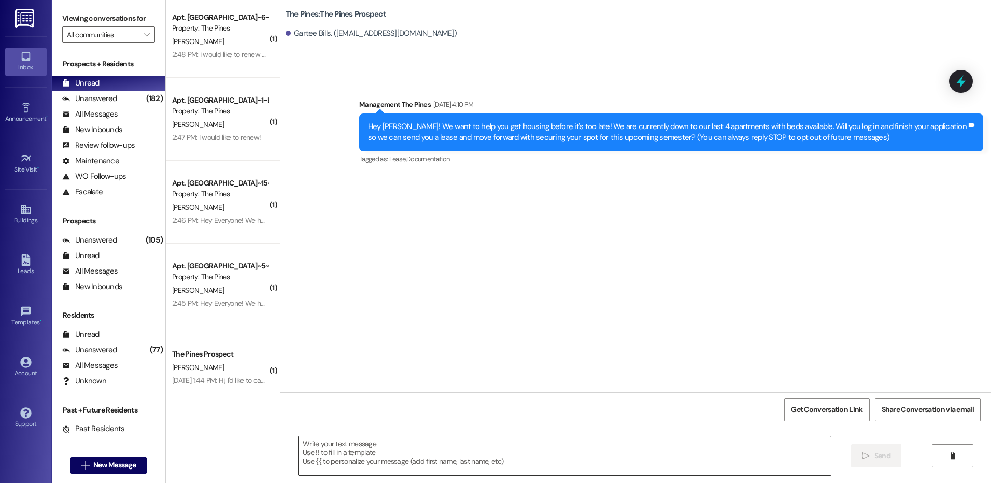
click at [662, 454] on textarea at bounding box center [565, 455] width 532 height 39
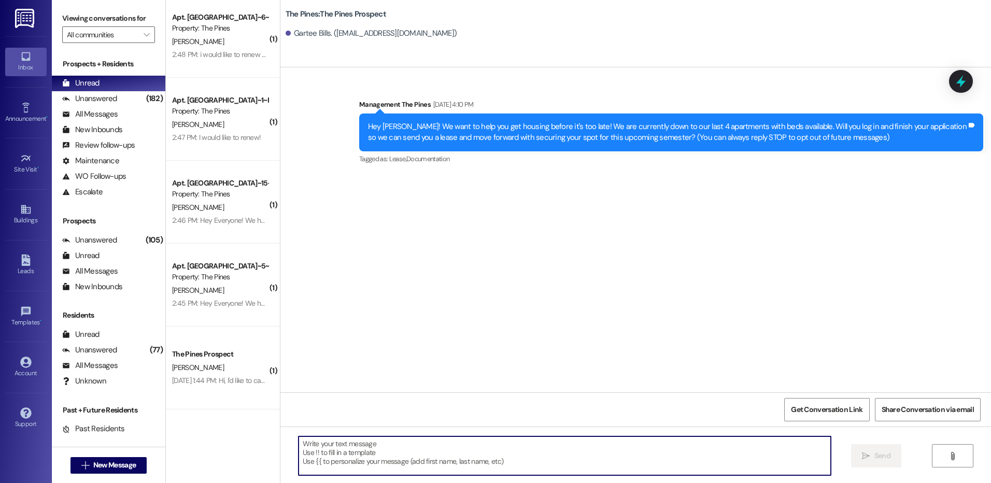
paste textarea "Hello [PERSON_NAME]! This is [PERSON_NAME] over at The Pines! I was able to sen…"
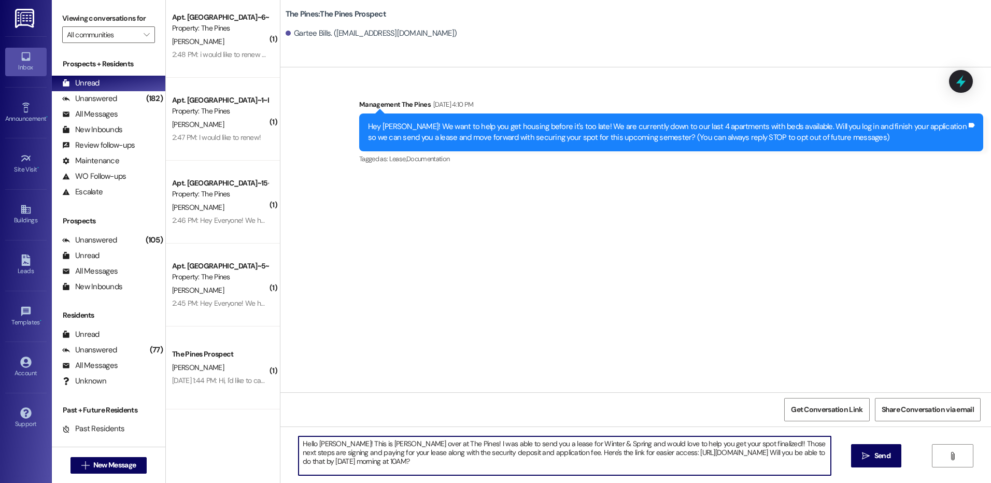
click at [338, 444] on textarea "Hello [PERSON_NAME]! This is [PERSON_NAME] over at The Pines! I was able to sen…" at bounding box center [565, 455] width 532 height 39
type textarea "Hello [PERSON_NAME]! This is [PERSON_NAME] over at The Pines! I was able to sen…"
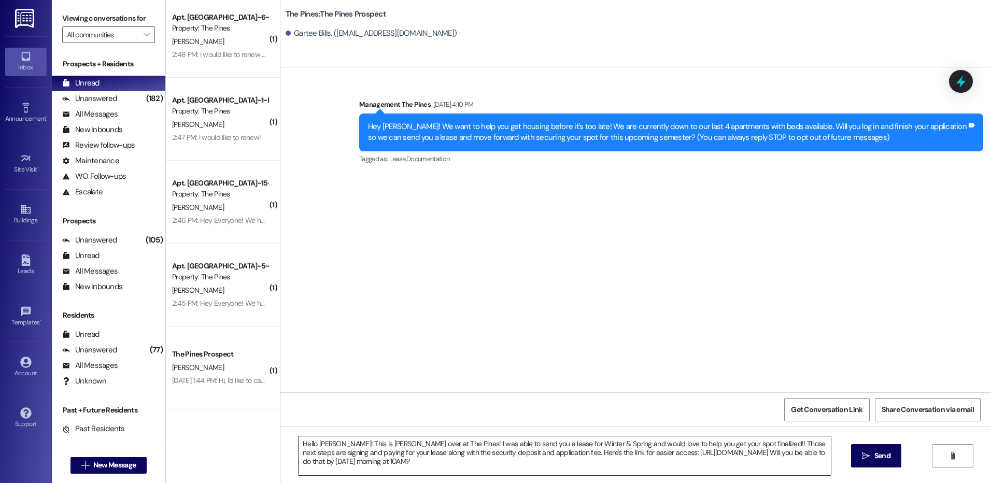
click at [497, 463] on textarea "Hello [PERSON_NAME]! This is [PERSON_NAME] over at The Pines! I was able to sen…" at bounding box center [565, 455] width 532 height 39
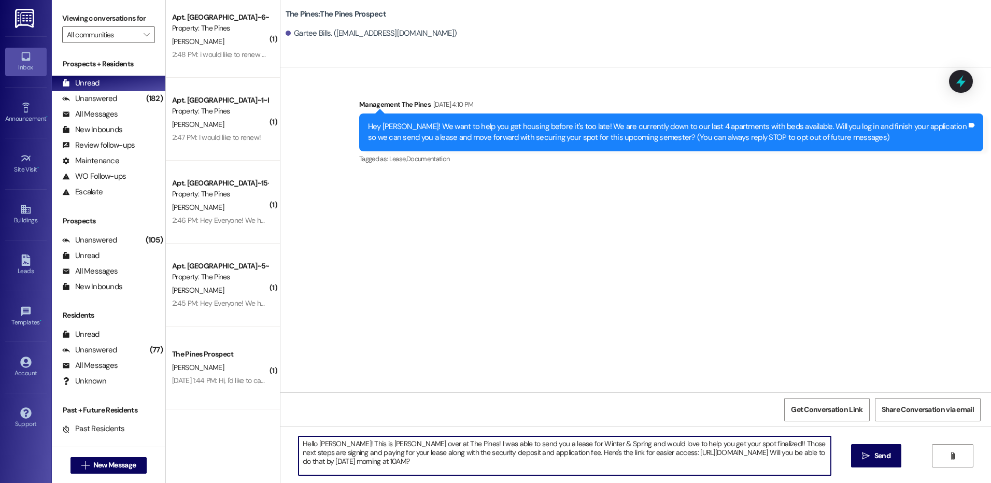
drag, startPoint x: 291, startPoint y: 443, endPoint x: 430, endPoint y: 466, distance: 141.4
click at [430, 466] on textarea "Hello [PERSON_NAME]! This is [PERSON_NAME] over at The Pines! I was able to sen…" at bounding box center [565, 455] width 532 height 39
click at [429, 463] on textarea "Hello [PERSON_NAME]! This is [PERSON_NAME] over at The Pines! I was able to sen…" at bounding box center [565, 455] width 532 height 39
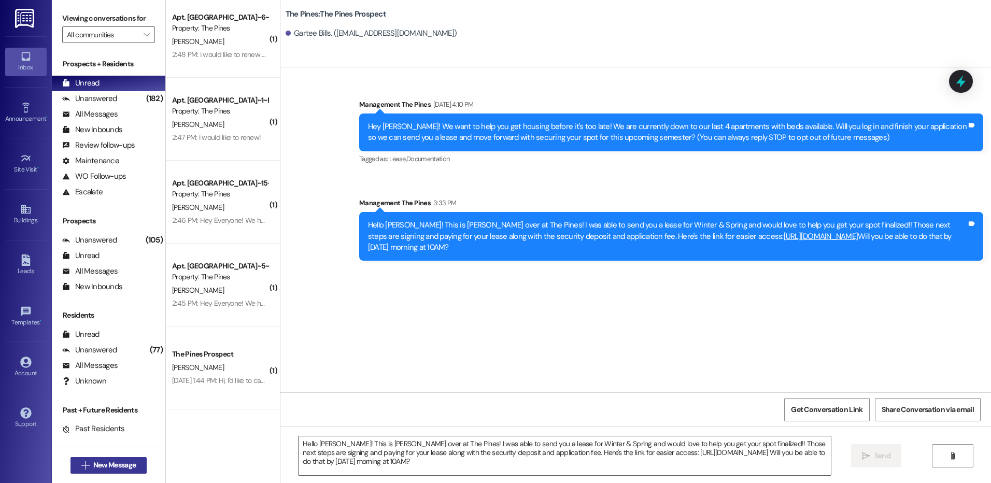
click at [126, 462] on span "New Message" at bounding box center [114, 465] width 42 height 11
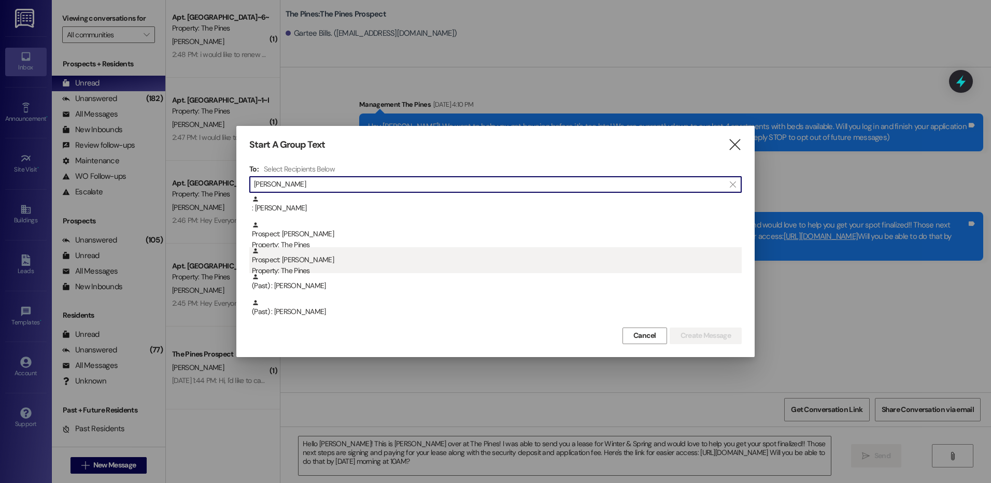
type input "[PERSON_NAME]"
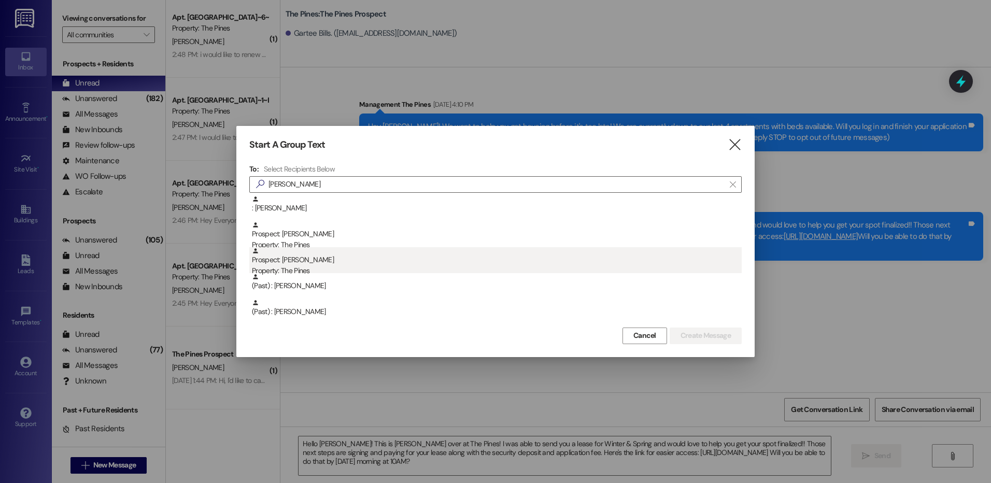
click at [327, 257] on div "Prospect: [PERSON_NAME] Property: The Pines" at bounding box center [497, 262] width 490 height 30
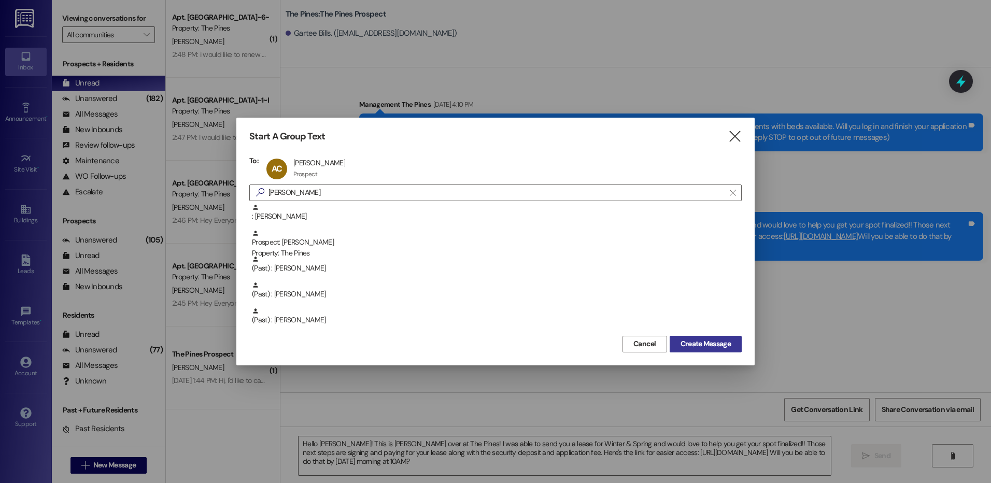
click at [709, 346] on span "Create Message" at bounding box center [705, 343] width 50 height 11
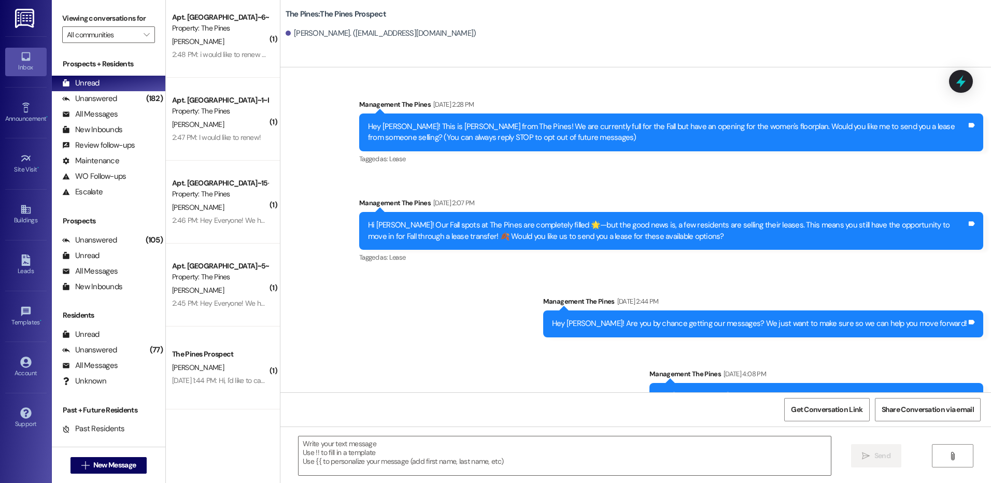
scroll to position [97, 0]
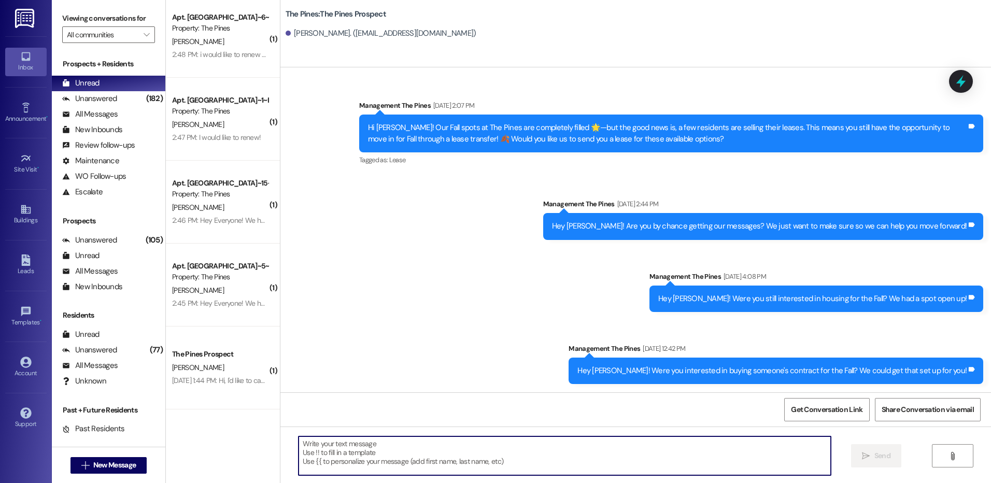
click at [710, 459] on textarea at bounding box center [565, 455] width 532 height 39
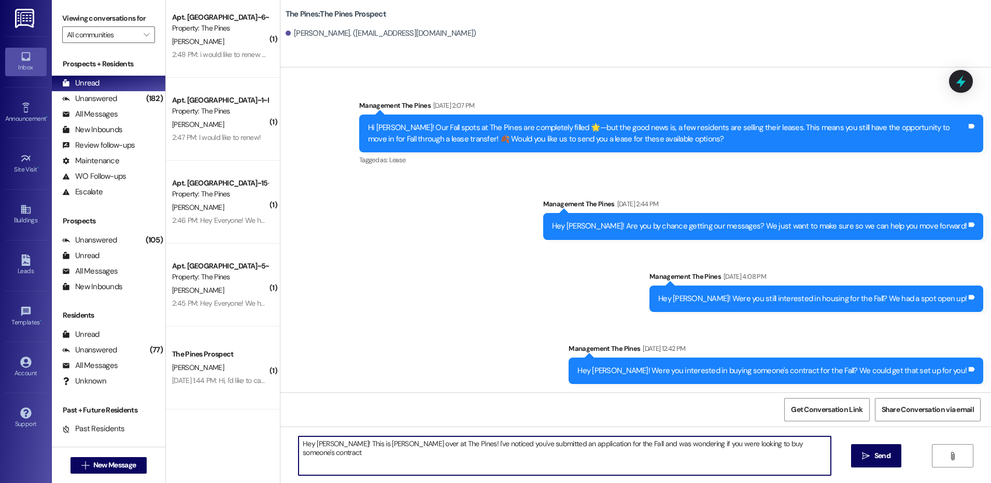
type textarea "Hey [PERSON_NAME]! This is [PERSON_NAME] over at The Pines! I've noticed you've…"
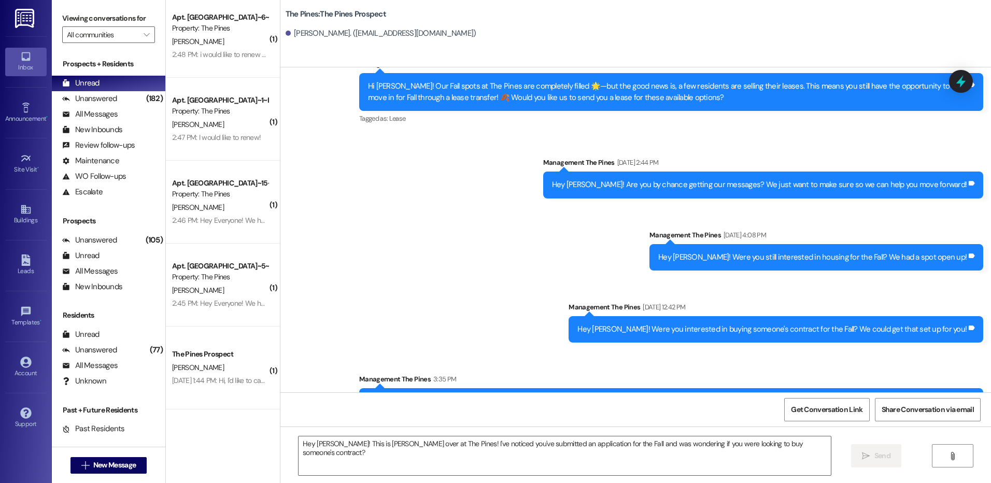
scroll to position [170, 0]
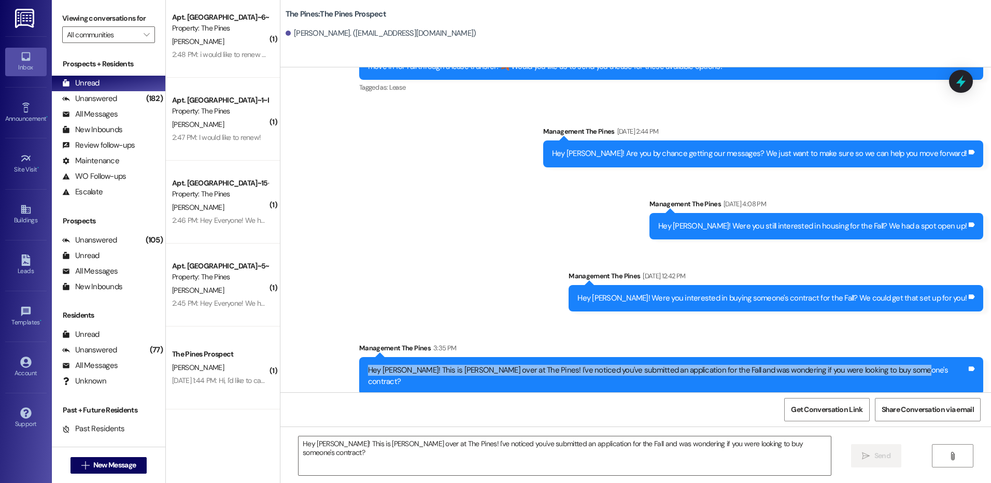
drag, startPoint x: 429, startPoint y: 372, endPoint x: 961, endPoint y: 375, distance: 532.8
click at [961, 375] on div "Hey [PERSON_NAME]! This is [PERSON_NAME] over at The Pines! I've noticed you've…" at bounding box center [671, 376] width 624 height 38
copy div "Hey [PERSON_NAME]! This is [PERSON_NAME] over at The Pines! I've noticed you've…"
click at [112, 469] on span "New Message" at bounding box center [114, 465] width 42 height 11
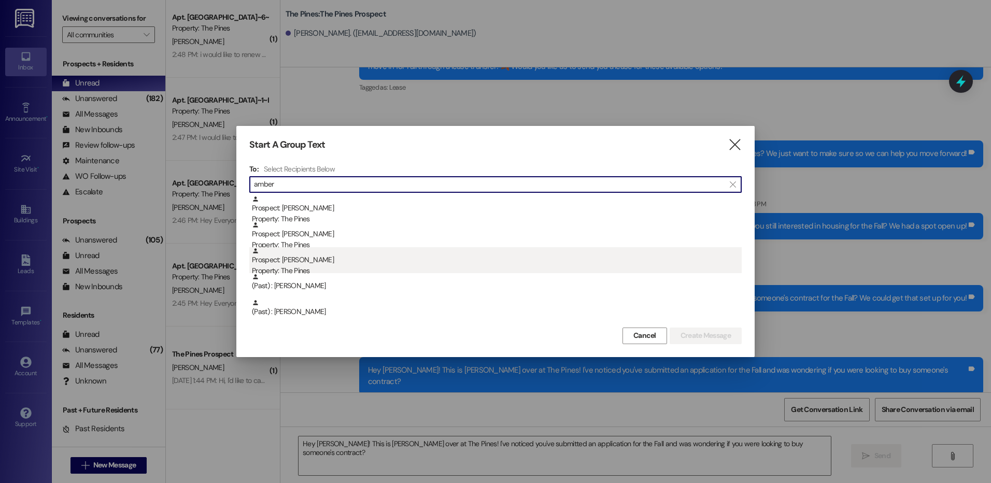
type input "amber"
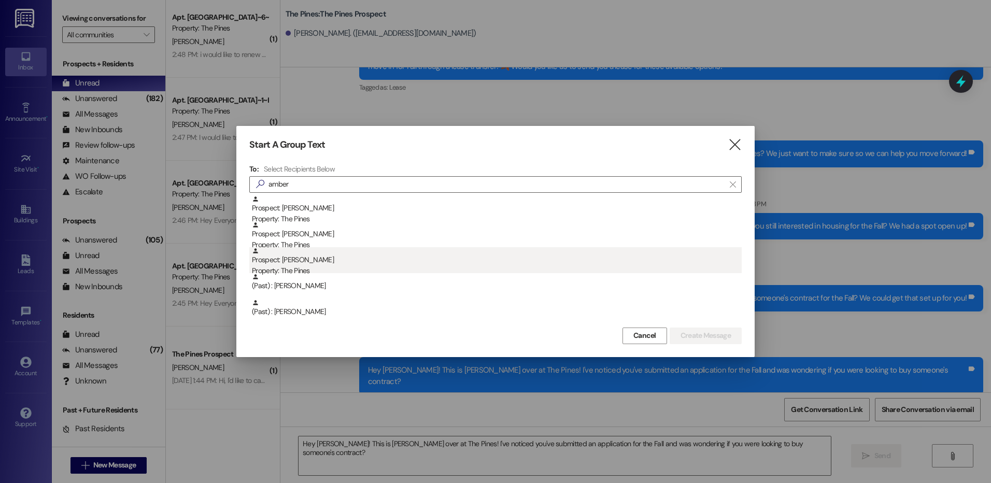
click at [340, 262] on div "Prospect: [PERSON_NAME] Property: The Pines" at bounding box center [497, 262] width 490 height 30
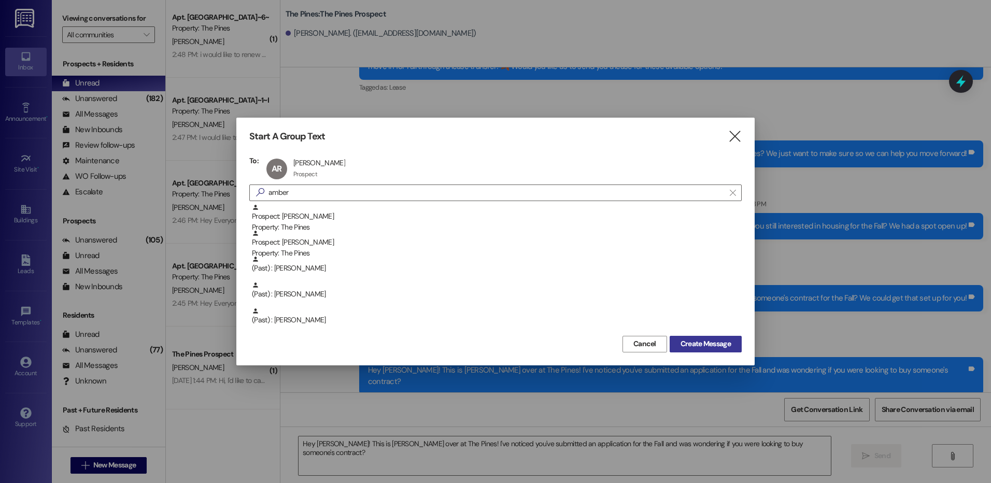
click at [707, 350] on button "Create Message" at bounding box center [706, 344] width 72 height 17
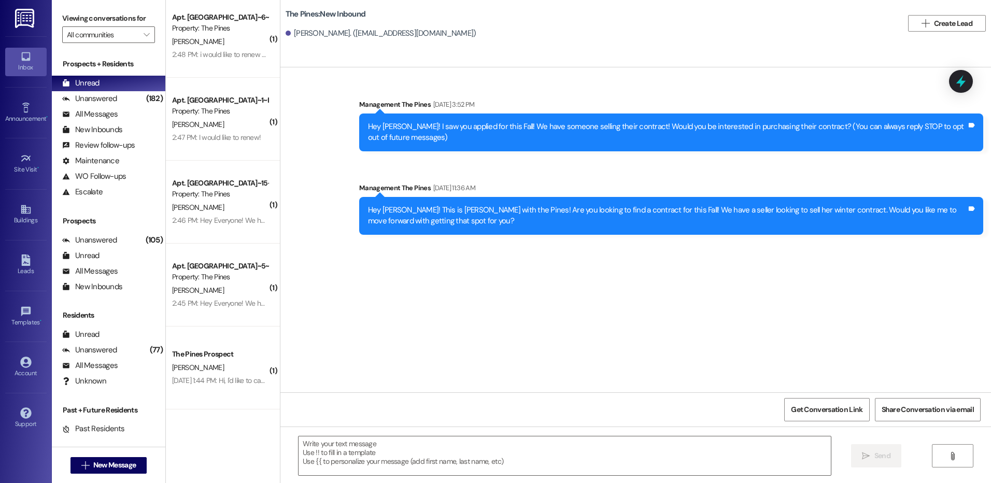
scroll to position [0, 0]
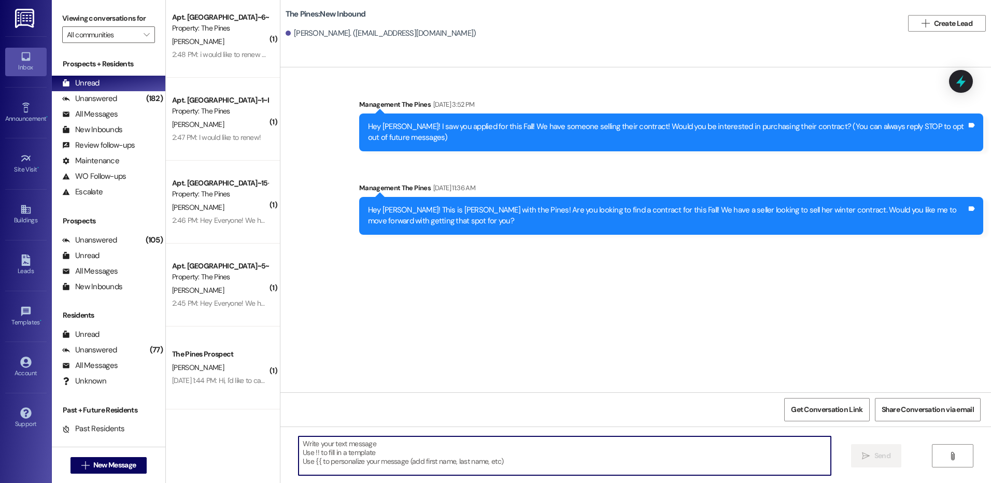
click at [674, 461] on textarea at bounding box center [565, 455] width 532 height 39
paste textarea "Hey [PERSON_NAME]! This is [PERSON_NAME] over at The Pines! I've noticed you've…"
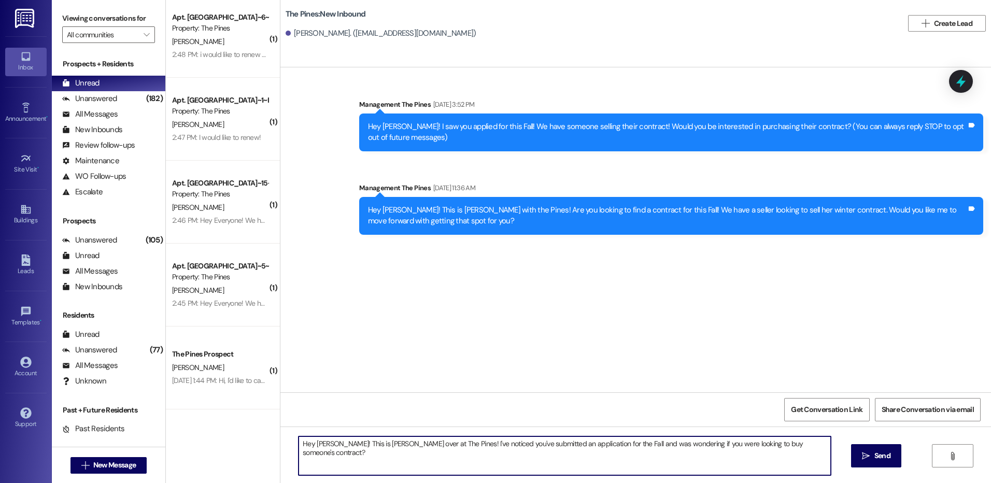
click at [328, 448] on textarea "Hey [PERSON_NAME]! This is [PERSON_NAME] over at The Pines! I've noticed you've…" at bounding box center [565, 455] width 532 height 39
type textarea "Hey [PERSON_NAME]! This is [PERSON_NAME] over at The Pines! I've noticed you've…"
click at [805, 441] on textarea "Hey [PERSON_NAME]! This is [PERSON_NAME] over at The Pines! I've noticed you've…" at bounding box center [565, 455] width 532 height 39
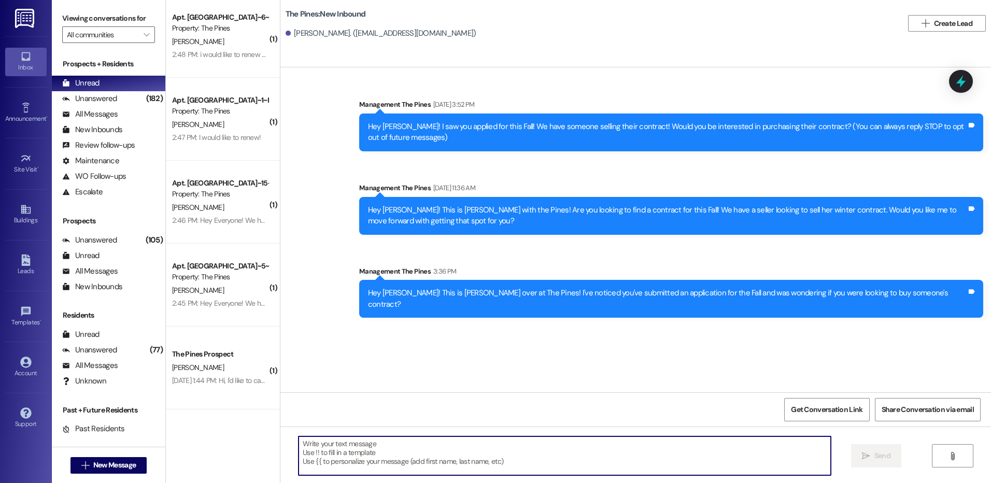
paste textarea "Hey ! We noticed you started an application at The Pines! What semester you’re …"
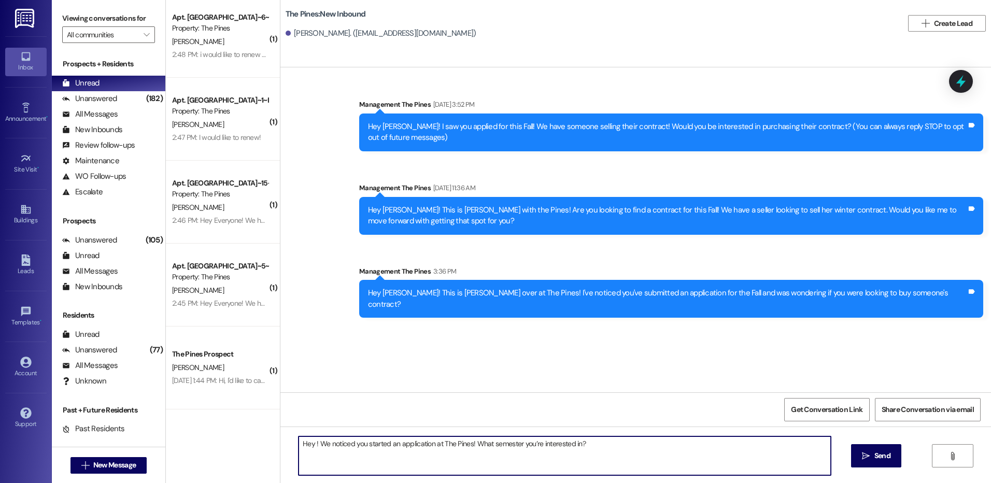
drag, startPoint x: 308, startPoint y: 447, endPoint x: 586, endPoint y: 458, distance: 277.5
click at [586, 458] on textarea "Hey ! We noticed you started an application at The Pines! What semester you’re …" at bounding box center [565, 455] width 532 height 39
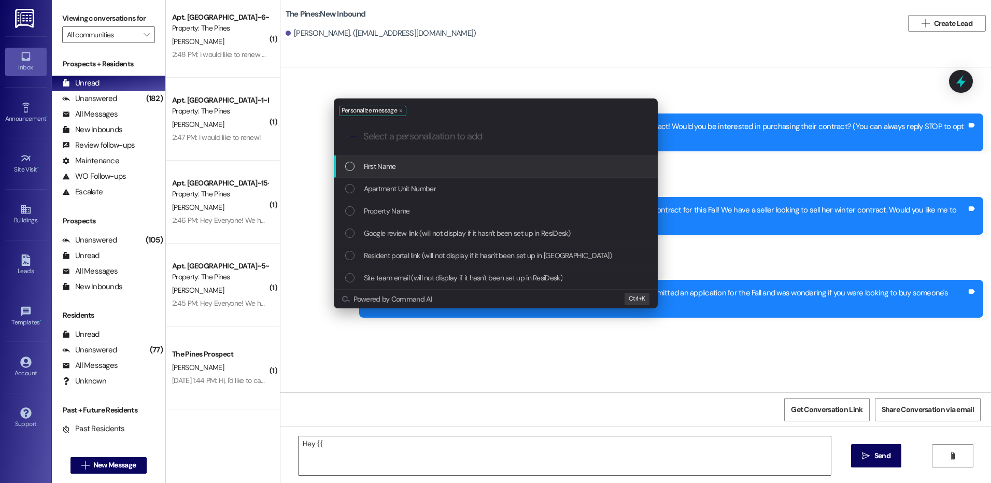
click at [554, 166] on div "First Name" at bounding box center [496, 166] width 303 height 11
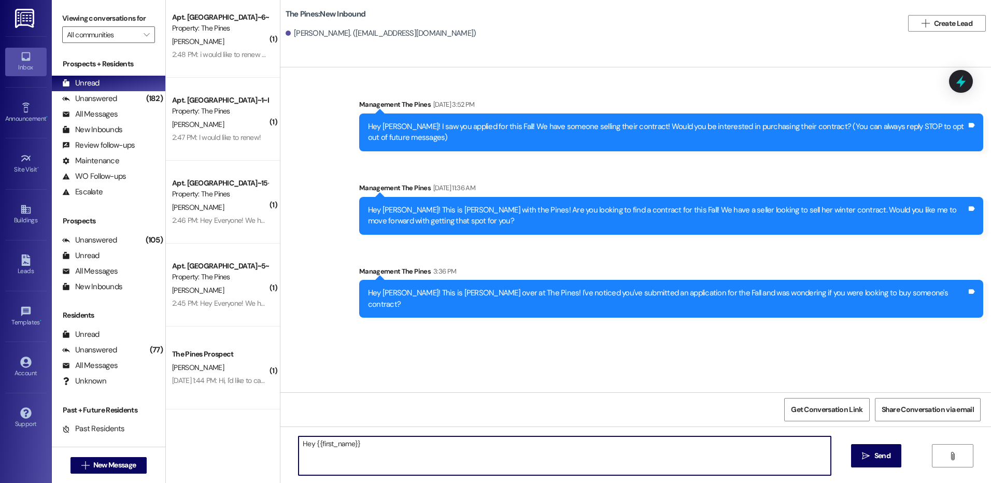
paste textarea "! We noticed you started an application at The Pines! What semester you’re inte…"
click at [560, 447] on textarea "Hey {{first_name}}! We noticed you started an application at The Pines! What se…" at bounding box center [565, 455] width 532 height 39
click at [588, 446] on textarea "Hey {{first_name}}! We noticed you started an application at The Pines! What se…" at bounding box center [565, 455] width 532 height 39
type textarea "Hey {{first_name}}! We noticed you started an application at The Pines! What se…"
drag, startPoint x: 294, startPoint y: 445, endPoint x: 640, endPoint y: 450, distance: 346.2
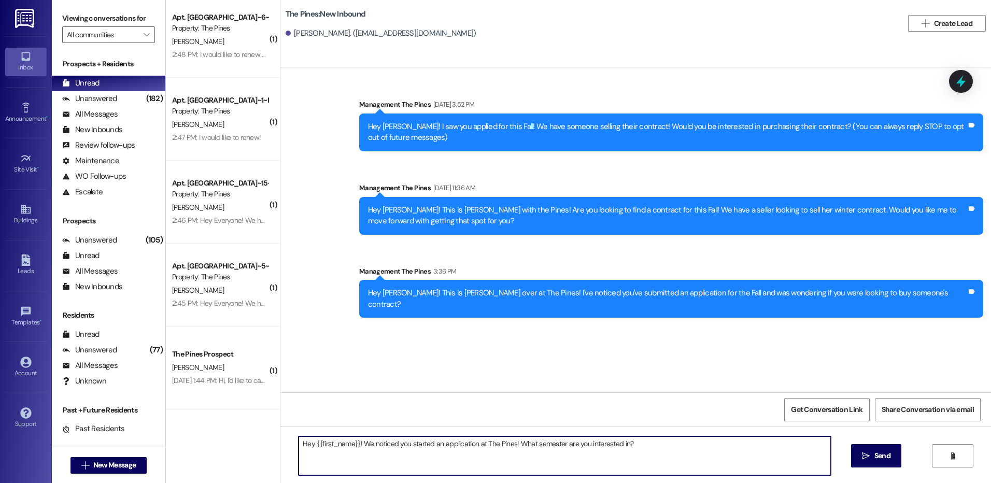
click at [640, 450] on textarea "Hey {{first_name}}! We noticed you started an application at The Pines! What se…" at bounding box center [565, 455] width 532 height 39
click at [637, 447] on textarea "Hey {{first_name}}! We noticed you started an application at The Pines! What se…" at bounding box center [565, 455] width 532 height 39
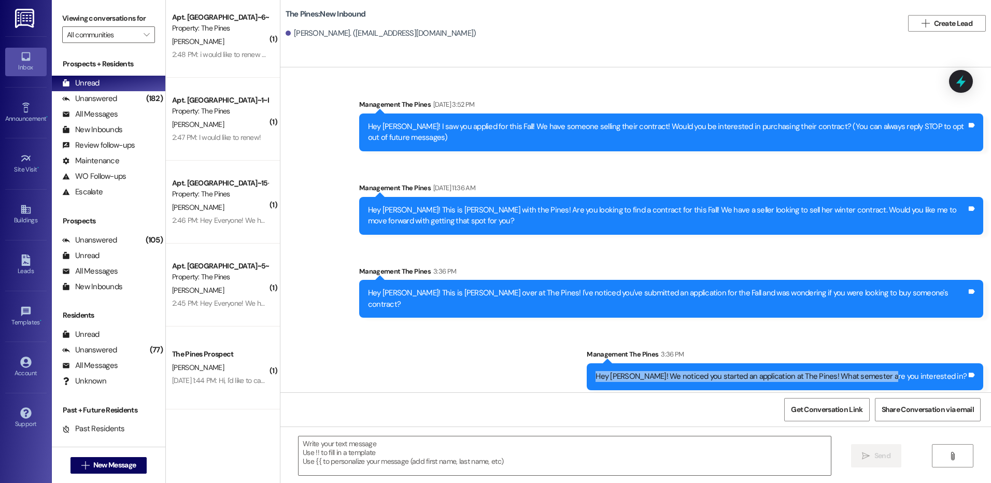
drag, startPoint x: 643, startPoint y: 366, endPoint x: 926, endPoint y: 362, distance: 283.5
click at [926, 371] on div "Hey [PERSON_NAME]! We noticed you started an application at The Pines! What sem…" at bounding box center [780, 376] width 371 height 11
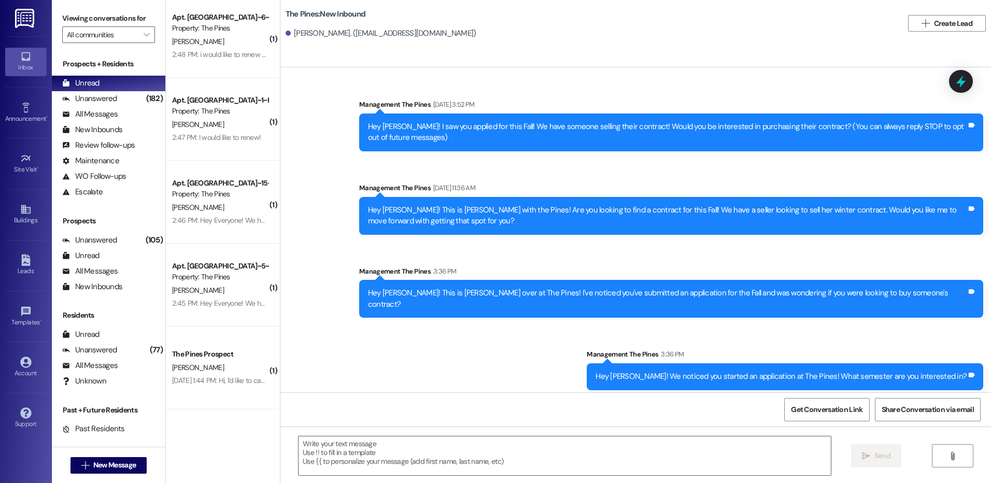
click at [796, 349] on div "Management The Pines 3:36 PM" at bounding box center [785, 356] width 396 height 15
click at [730, 453] on textarea at bounding box center [565, 455] width 532 height 39
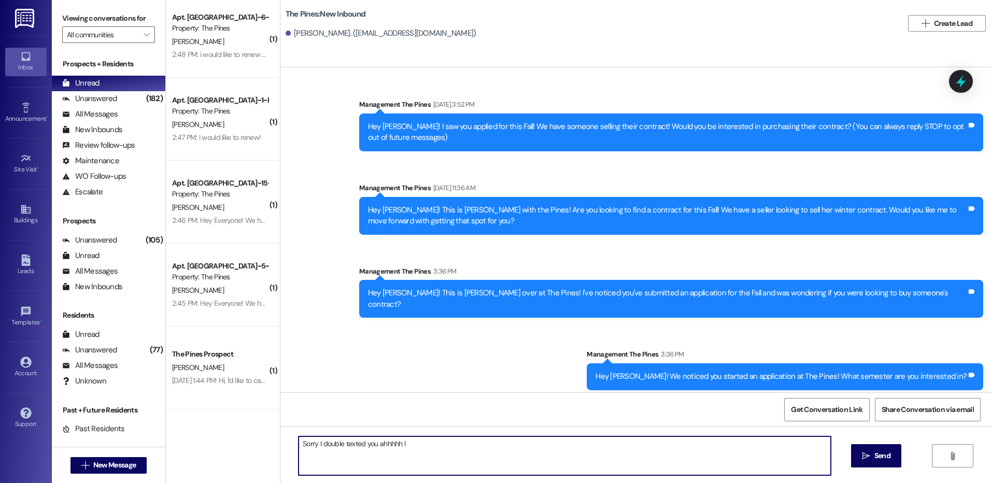
type textarea "Sorry I double texted you ahhhhh"
click at [124, 469] on span "New Message" at bounding box center [114, 465] width 42 height 11
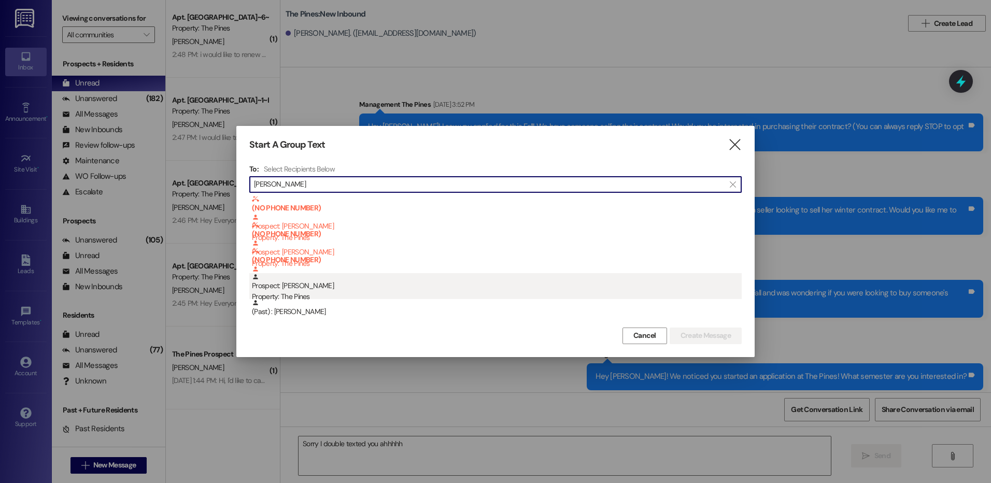
type input "[PERSON_NAME]"
click at [357, 291] on div "Property: The Pines" at bounding box center [497, 296] width 490 height 11
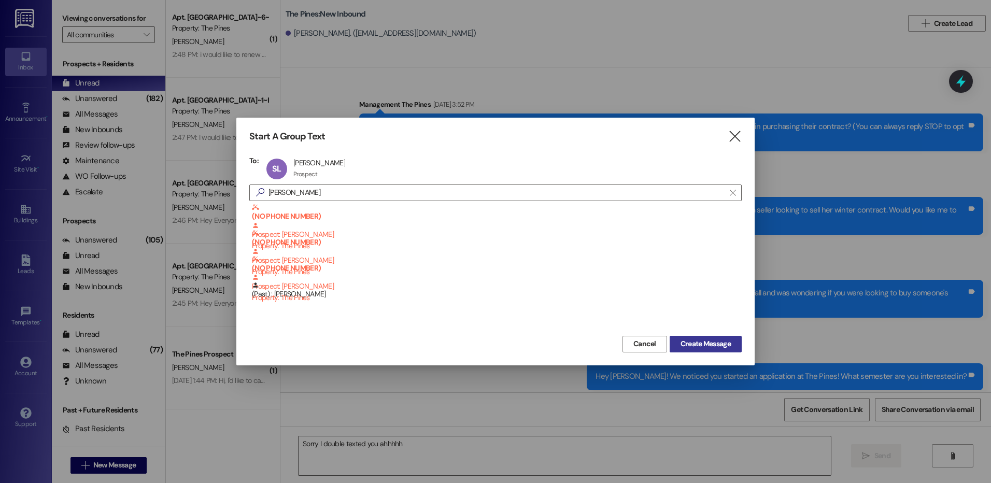
click at [678, 343] on span "Create Message" at bounding box center [705, 343] width 54 height 11
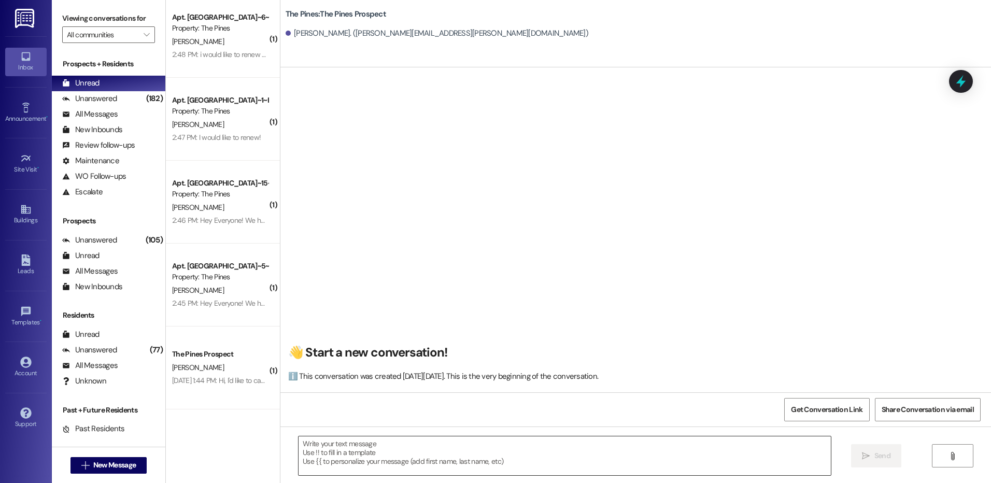
click at [611, 453] on textarea at bounding box center [565, 455] width 532 height 39
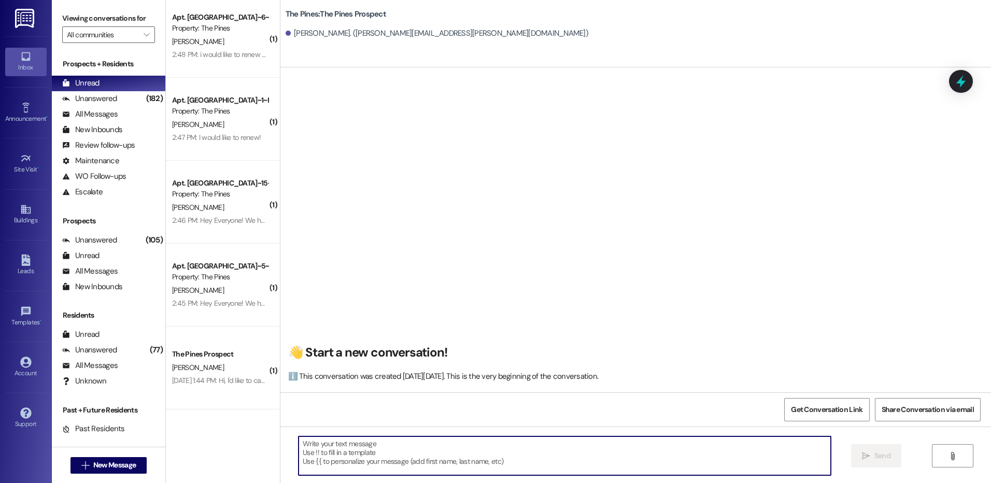
paste textarea "Hey {{first_name}}! We noticed you started an application at The Pines! What se…"
type textarea "Hey {{first_name}}! We noticed you started an application at The Pines! What se…"
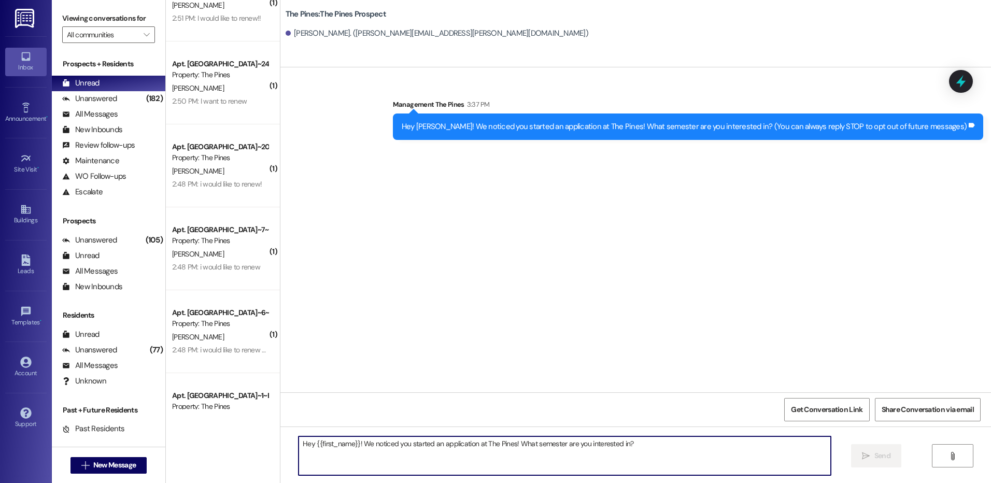
scroll to position [917, 0]
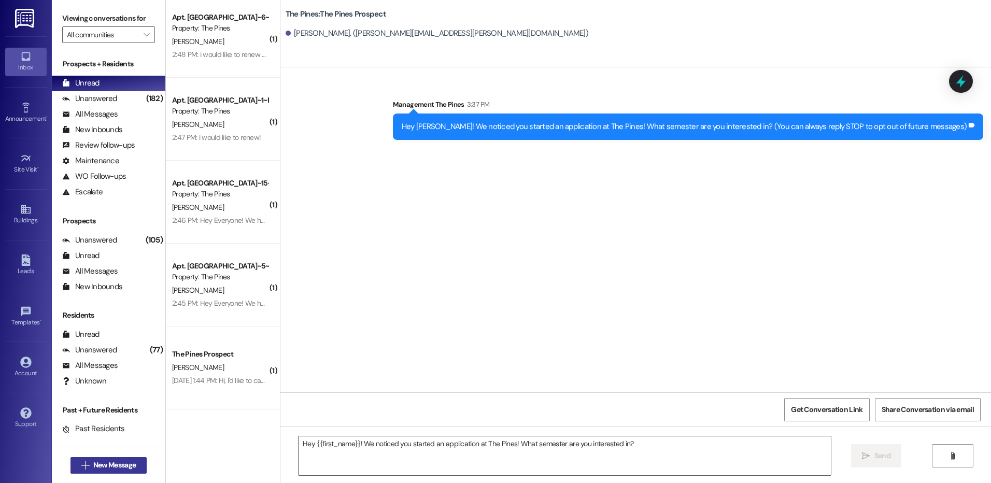
click at [122, 460] on span "New Message" at bounding box center [114, 465] width 42 height 11
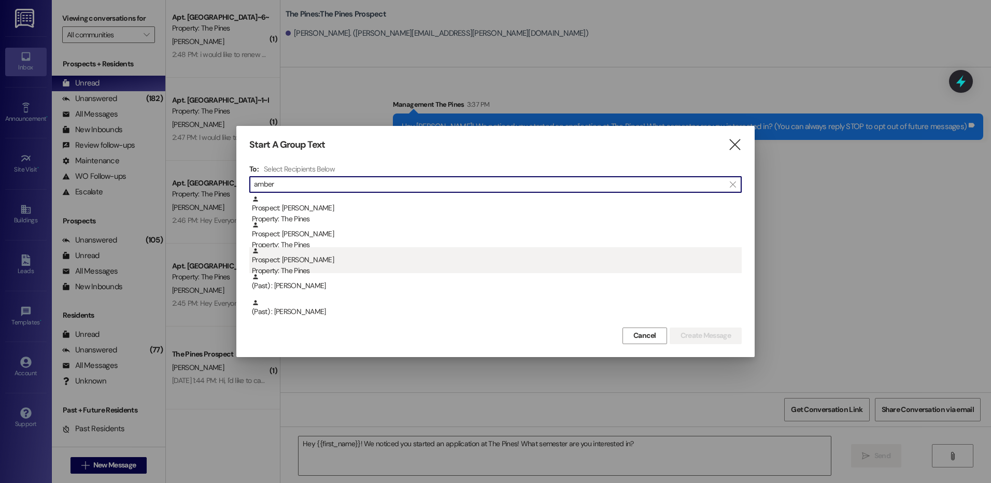
type input "amber"
click at [315, 262] on div "Prospect: [PERSON_NAME] Property: The Pines" at bounding box center [497, 262] width 490 height 30
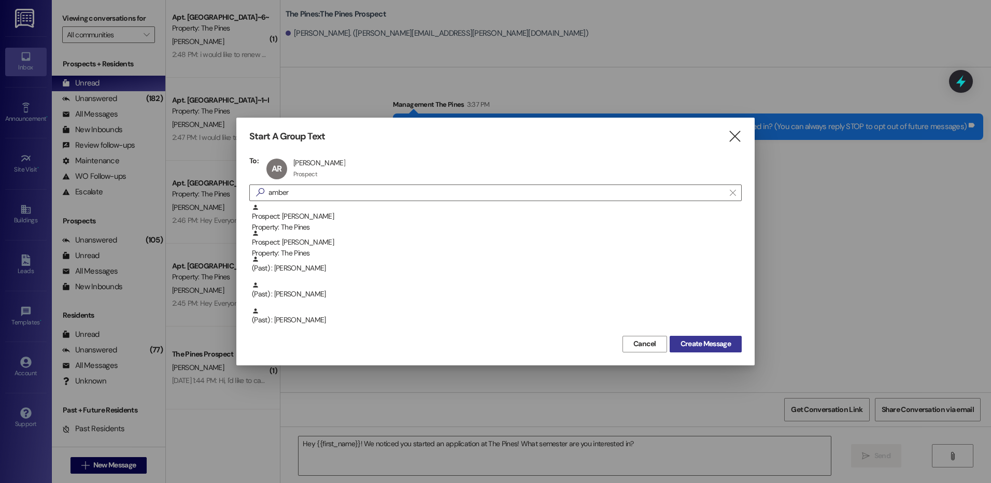
click at [709, 340] on span "Create Message" at bounding box center [705, 343] width 50 height 11
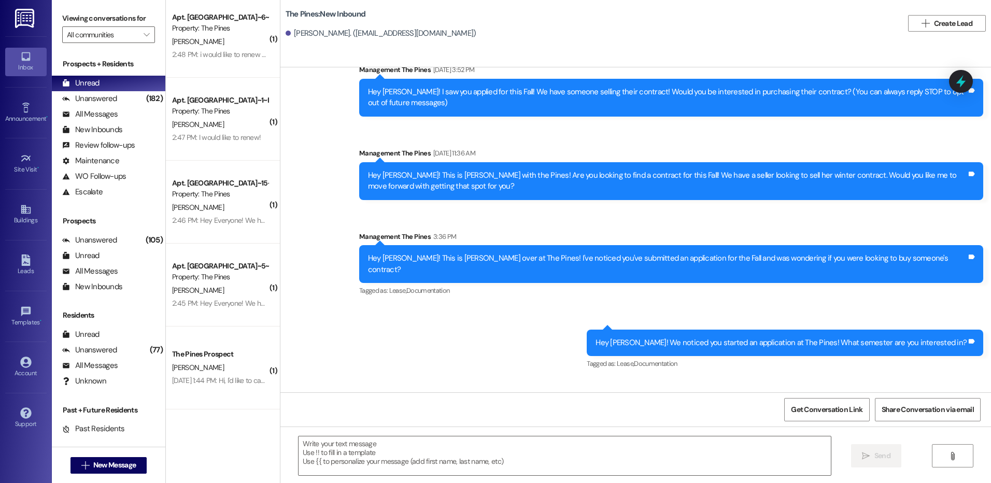
scroll to position [69, 0]
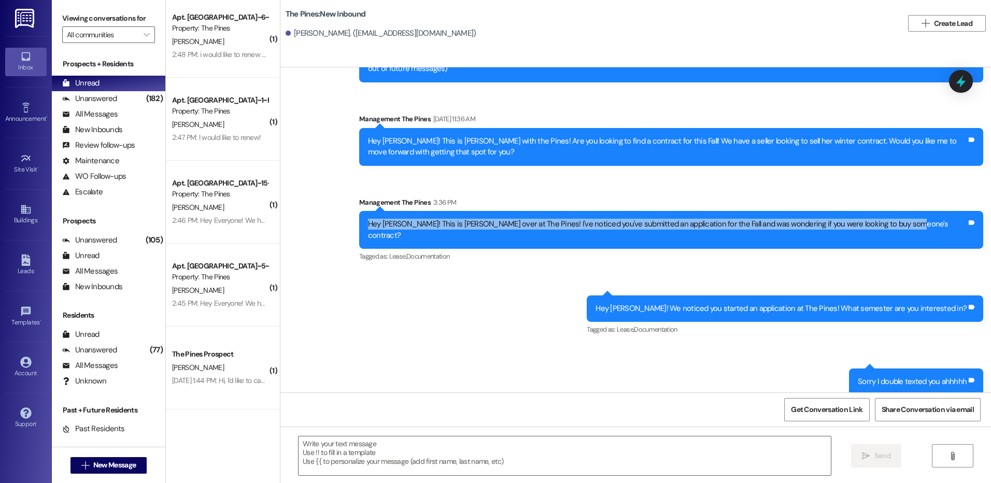
drag, startPoint x: 431, startPoint y: 222, endPoint x: 962, endPoint y: 226, distance: 530.7
click at [962, 226] on div "Hey [PERSON_NAME]! This is [PERSON_NAME] over at The Pines! I've noticed you've…" at bounding box center [667, 230] width 601 height 22
copy div "Hey [PERSON_NAME]! This is [PERSON_NAME] over at The Pines! I've noticed you've…"
click at [116, 469] on span "New Message" at bounding box center [114, 465] width 42 height 11
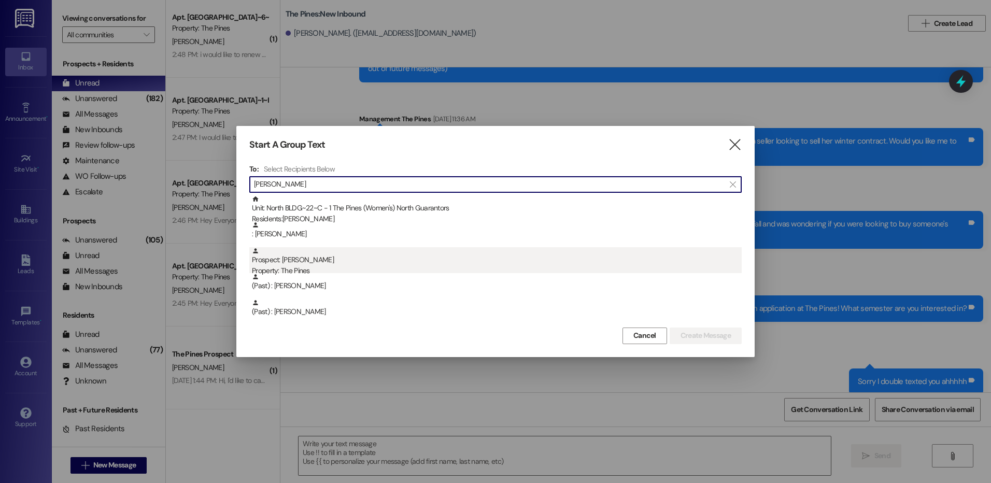
type input "[PERSON_NAME]"
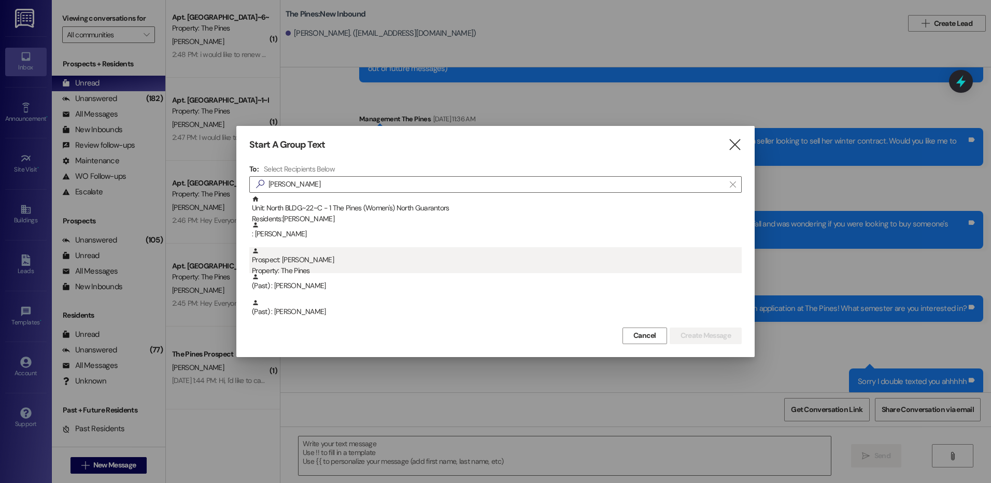
click at [336, 262] on div "Prospect: [PERSON_NAME] Property: The Pines" at bounding box center [497, 262] width 490 height 30
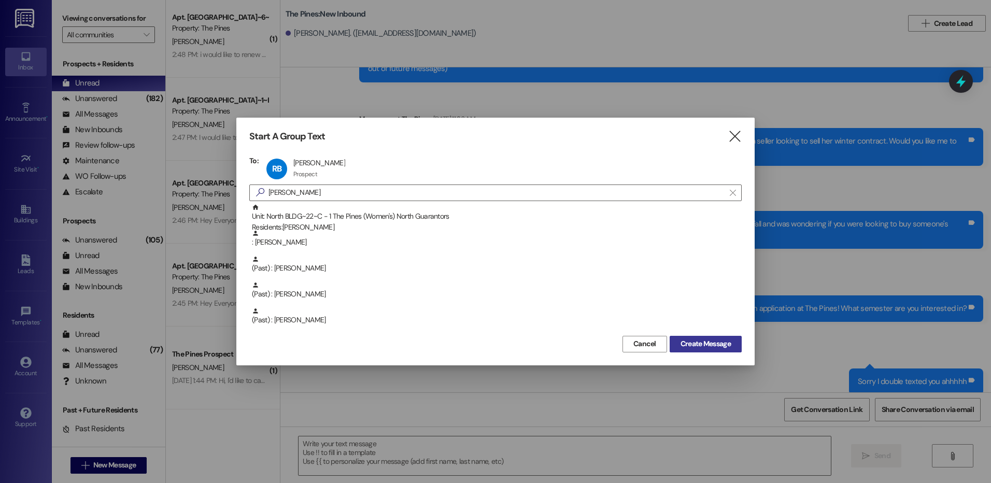
click at [716, 340] on span "Create Message" at bounding box center [705, 343] width 50 height 11
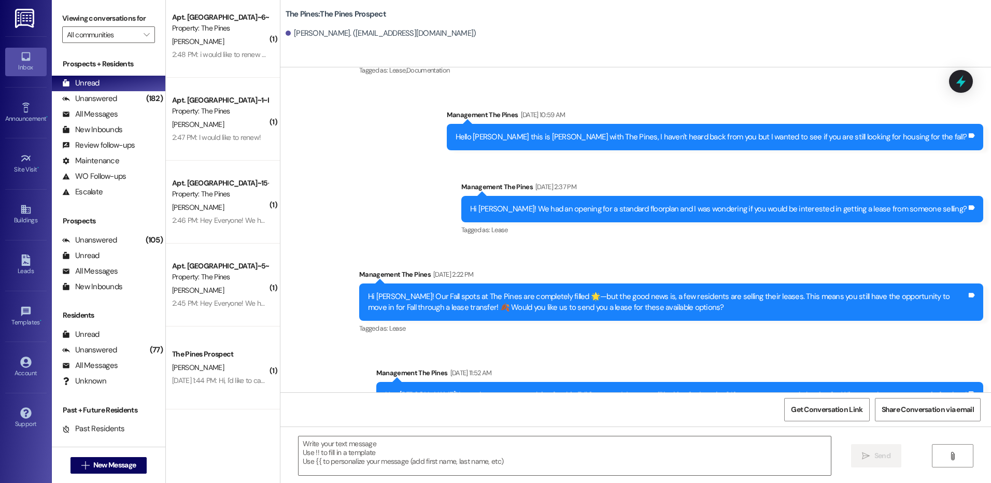
scroll to position [113, 0]
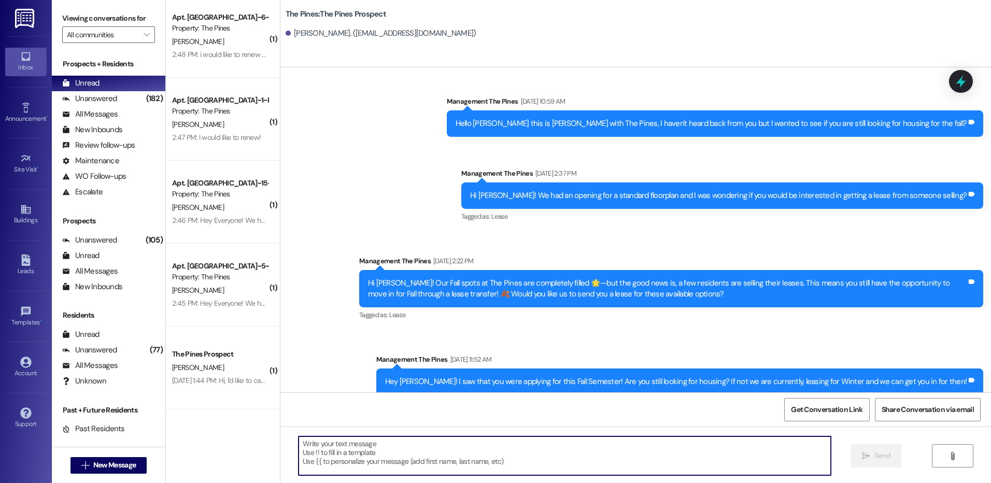
click at [616, 459] on textarea at bounding box center [565, 455] width 532 height 39
paste textarea "Hey [PERSON_NAME]! This is [PERSON_NAME] over at The Pines! I've noticed you've…"
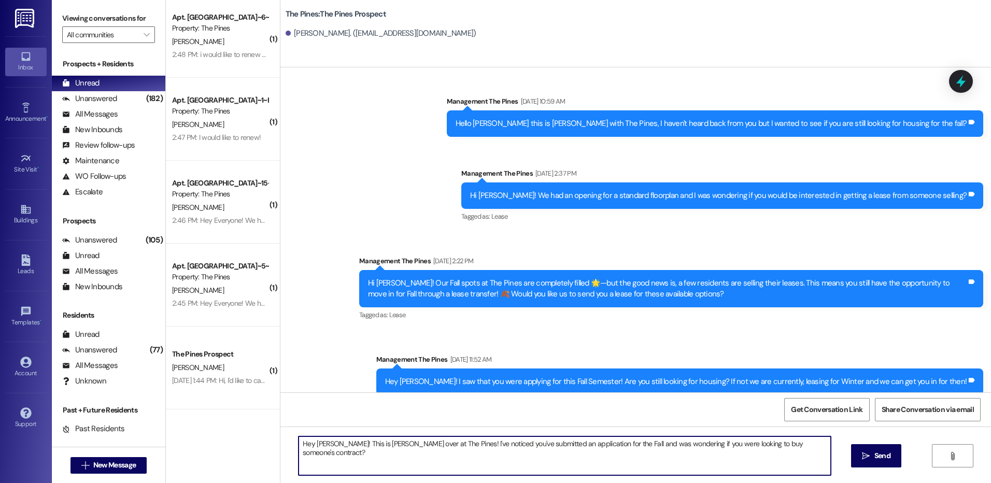
click at [330, 447] on textarea "Hey [PERSON_NAME]! This is [PERSON_NAME] over at The Pines! I've noticed you've…" at bounding box center [565, 455] width 532 height 39
type textarea "Hey [PERSON_NAME]! This is [PERSON_NAME] over at The Pines! I've noticed you've…"
drag, startPoint x: 301, startPoint y: 446, endPoint x: 823, endPoint y: 467, distance: 522.8
click at [823, 467] on textarea "Hey [PERSON_NAME]! This is [PERSON_NAME] over at The Pines! I've noticed you've…" at bounding box center [565, 455] width 532 height 39
click at [801, 450] on textarea "Hey [PERSON_NAME]! This is [PERSON_NAME] over at The Pines! I've noticed you've…" at bounding box center [565, 455] width 532 height 39
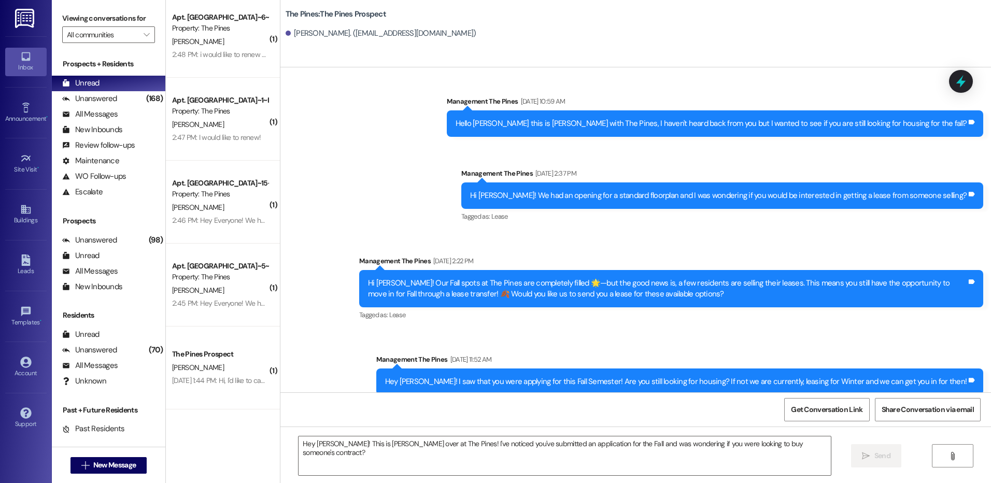
click at [696, 323] on div "Sent via SMS Management The Pines [DATE] 12:14 PM Hello [PERSON_NAME], this is …" at bounding box center [635, 224] width 711 height 523
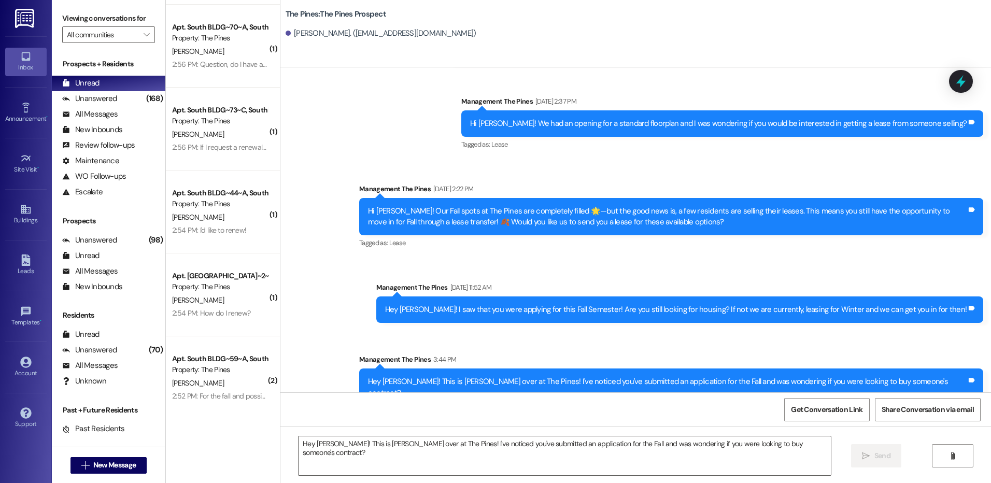
scroll to position [0, 0]
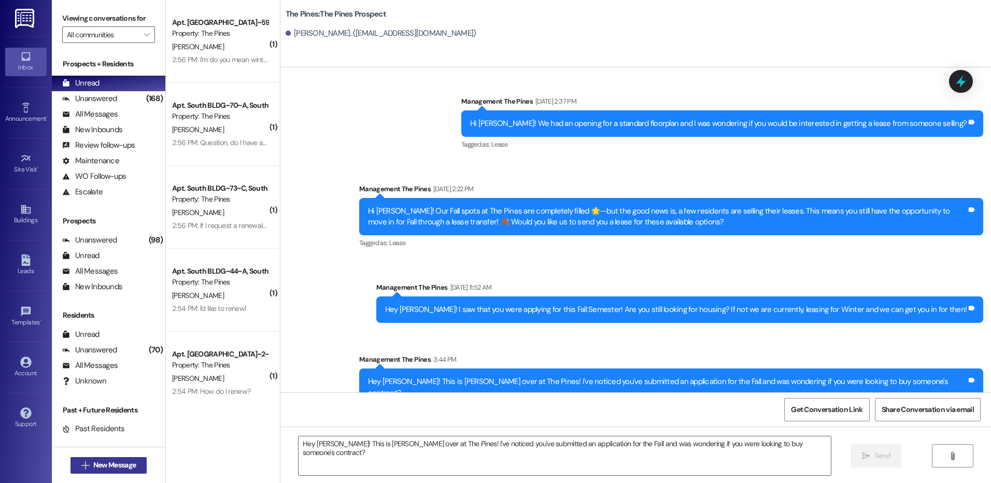
click at [128, 463] on span "New Message" at bounding box center [114, 465] width 42 height 11
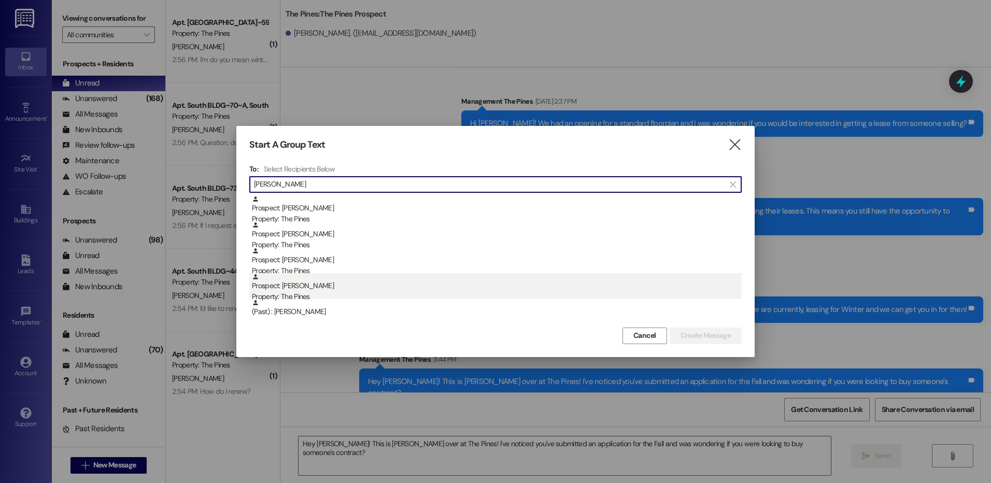
type input "[PERSON_NAME]"
click at [330, 289] on div "Prospect: [PERSON_NAME] Property: The Pines" at bounding box center [497, 288] width 490 height 30
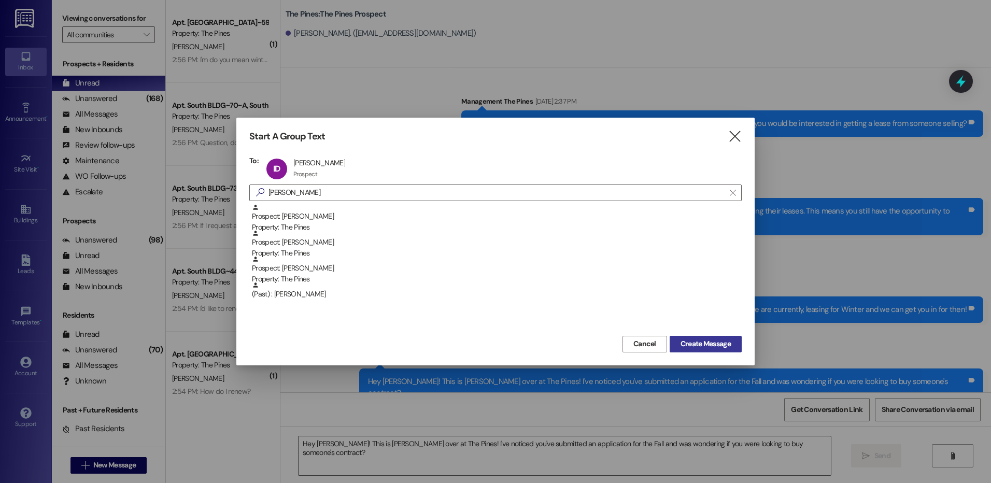
click at [698, 346] on span "Create Message" at bounding box center [705, 343] width 50 height 11
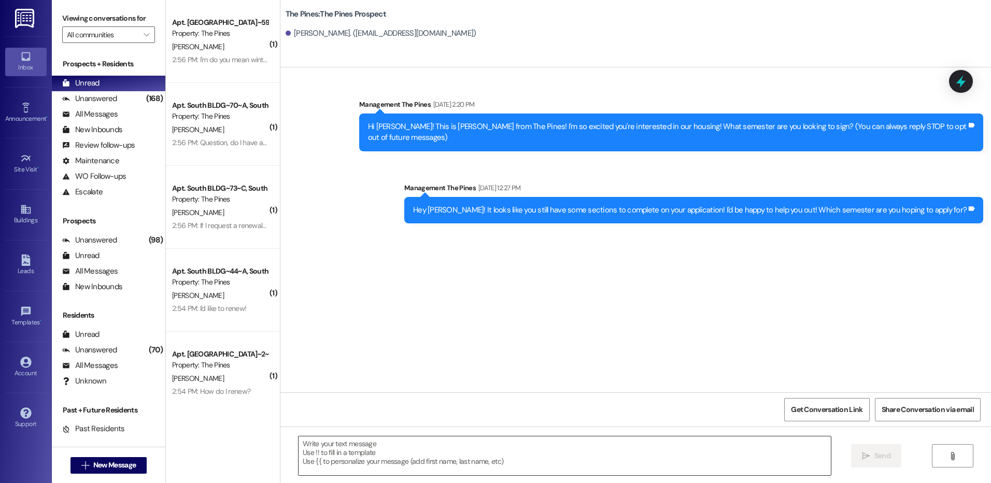
click at [618, 454] on textarea at bounding box center [565, 455] width 532 height 39
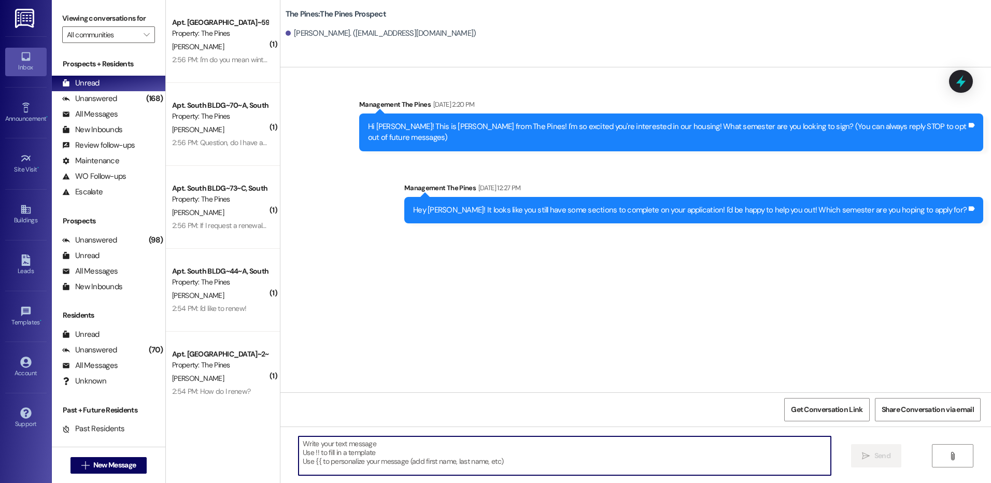
paste textarea "Hey ! We noticed you started an application at The Pines! What semester you’re …"
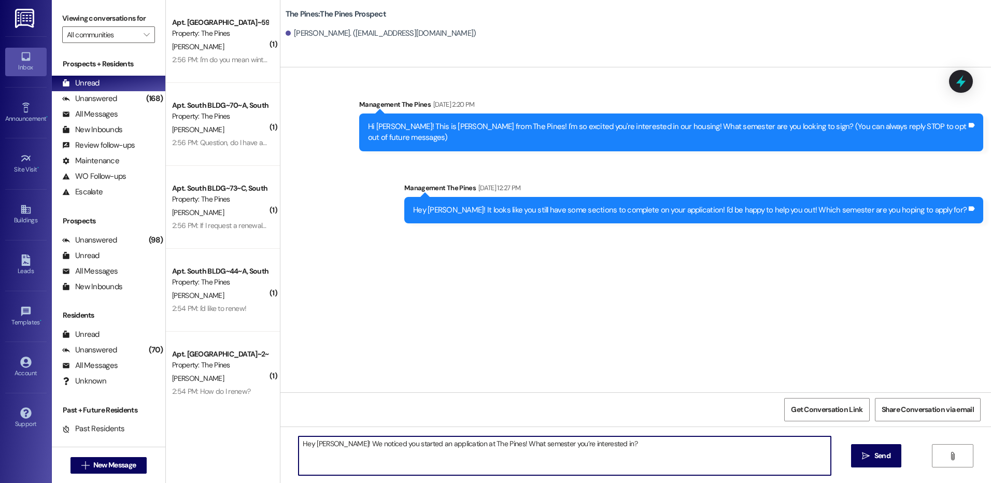
click at [551, 446] on textarea "Hey [PERSON_NAME]! We noticed you started an application at The Pines! What sem…" at bounding box center [565, 455] width 532 height 39
click at [556, 446] on textarea "Hey [PERSON_NAME]! We noticed you started an application at The Pines! What sem…" at bounding box center [565, 455] width 532 height 39
click at [537, 448] on textarea "Hey [PERSON_NAME]! We noticed you started an application at The Pines! What sem…" at bounding box center [565, 455] width 532 height 39
drag, startPoint x: 295, startPoint y: 448, endPoint x: 611, endPoint y: 457, distance: 316.3
click at [611, 457] on textarea "Hey [PERSON_NAME]! We noticed you started an application at The Pines! What sem…" at bounding box center [565, 455] width 532 height 39
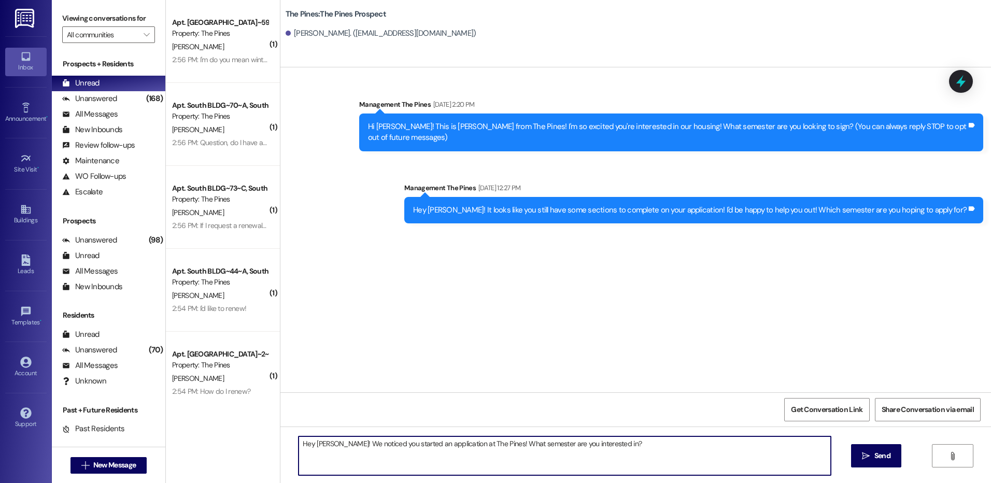
click at [607, 445] on textarea "Hey [PERSON_NAME]! We noticed you started an application at The Pines! What sem…" at bounding box center [565, 455] width 532 height 39
click at [606, 445] on textarea "Hey [PERSON_NAME]! We noticed you started an application at The Pines! What sem…" at bounding box center [565, 455] width 532 height 39
type textarea "Hey [PERSON_NAME]! We noticed you started an application at The Pines! What sem…"
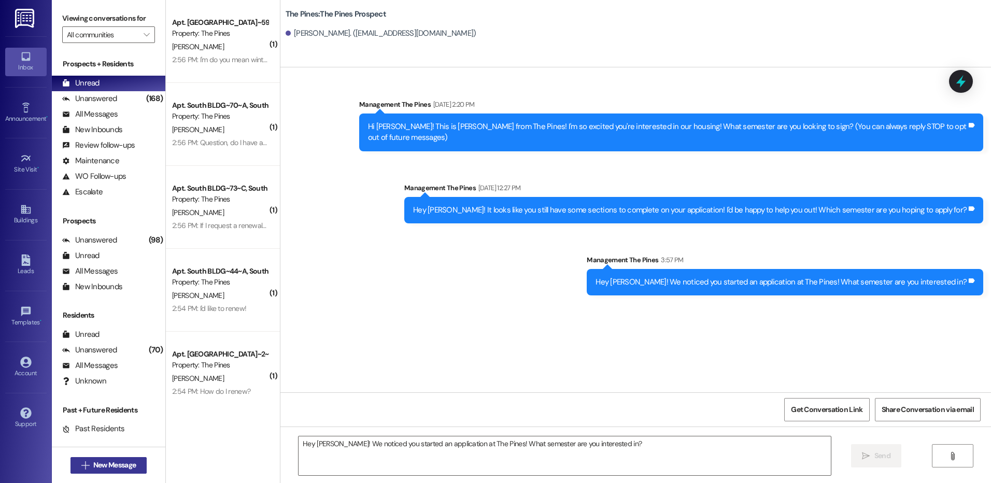
click at [121, 467] on span "New Message" at bounding box center [114, 465] width 42 height 11
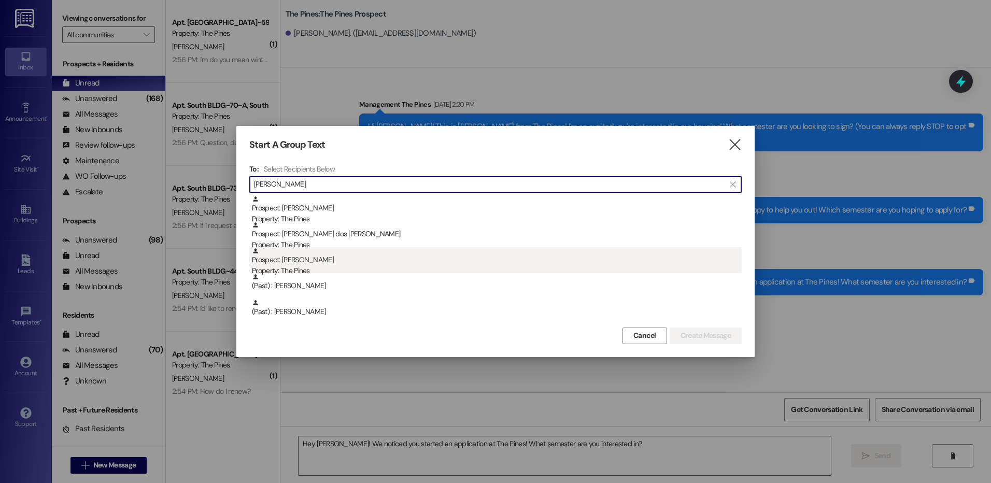
type input "[PERSON_NAME]"
click at [337, 257] on div "Prospect: [PERSON_NAME] Property: The Pines" at bounding box center [497, 262] width 490 height 30
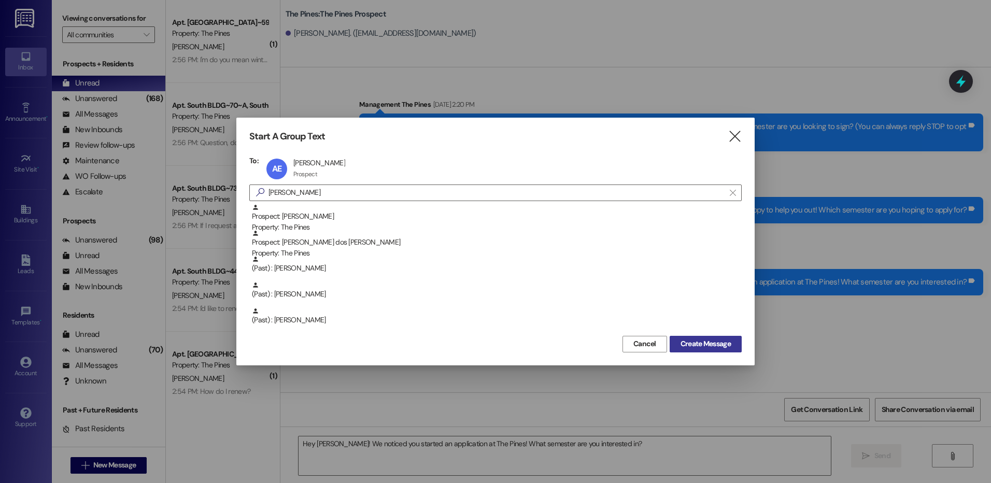
click at [690, 338] on span "Create Message" at bounding box center [705, 343] width 50 height 11
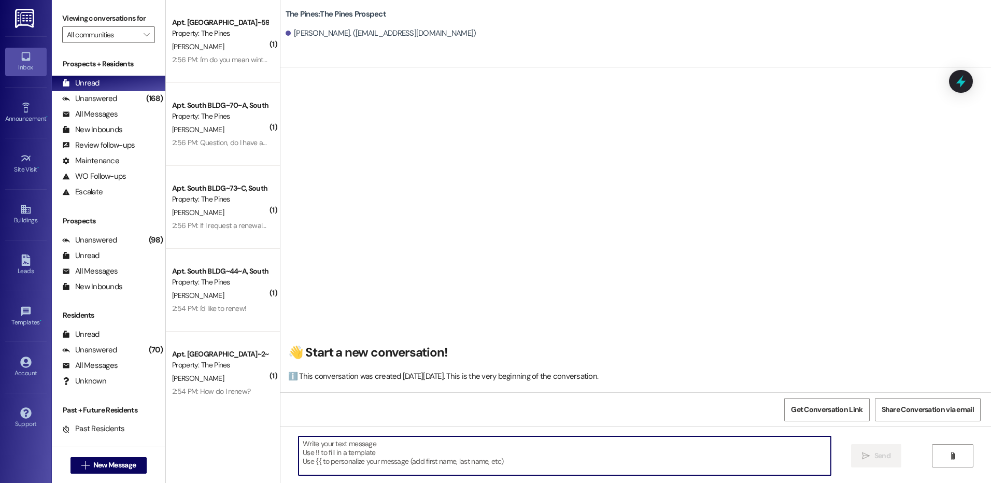
click at [657, 464] on textarea at bounding box center [565, 455] width 532 height 39
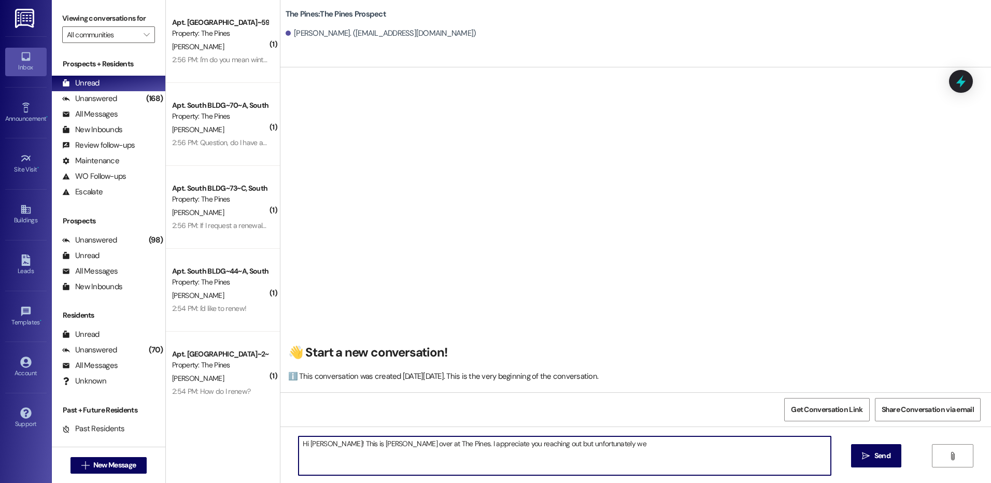
click at [597, 441] on textarea "Hi [PERSON_NAME]! This is [PERSON_NAME] over at The Pines. I appreciate you rea…" at bounding box center [565, 455] width 532 height 39
click at [707, 441] on textarea "Hi [PERSON_NAME]! This is [PERSON_NAME] over at The Pines. I appreciate you rea…" at bounding box center [565, 455] width 532 height 39
click at [762, 444] on textarea "Hi [PERSON_NAME]! This is [PERSON_NAME] over at The Pines. I appreciate you rea…" at bounding box center [565, 455] width 532 height 39
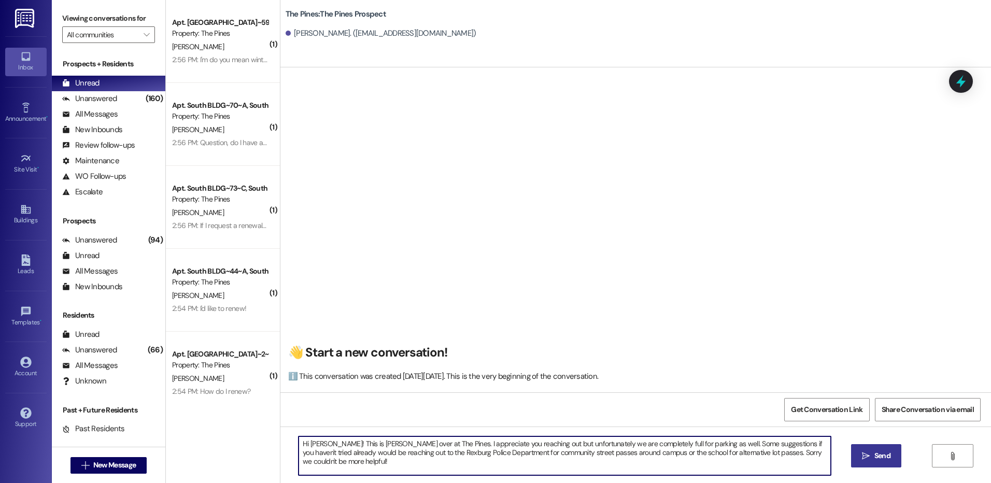
type textarea "Hi [PERSON_NAME]! This is [PERSON_NAME] over at The Pines. I appreciate you rea…"
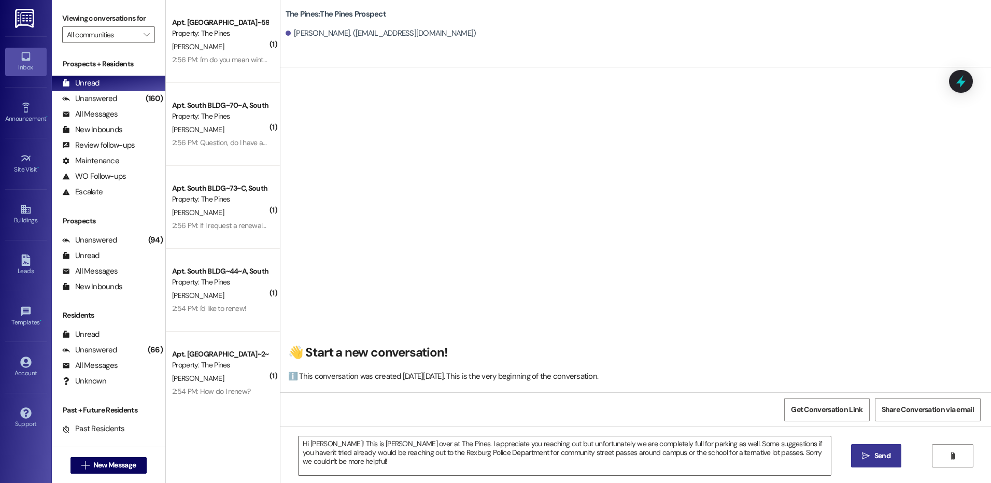
click at [872, 450] on span "Send" at bounding box center [882, 455] width 20 height 11
